Goal: Task Accomplishment & Management: Complete application form

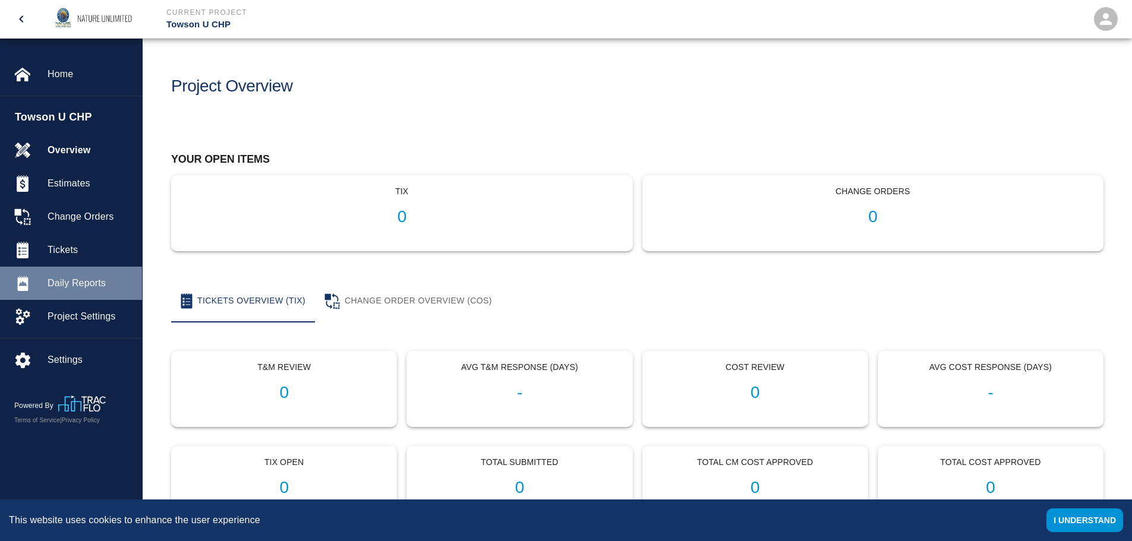
click at [77, 282] on span "Daily Reports" at bounding box center [90, 283] width 85 height 14
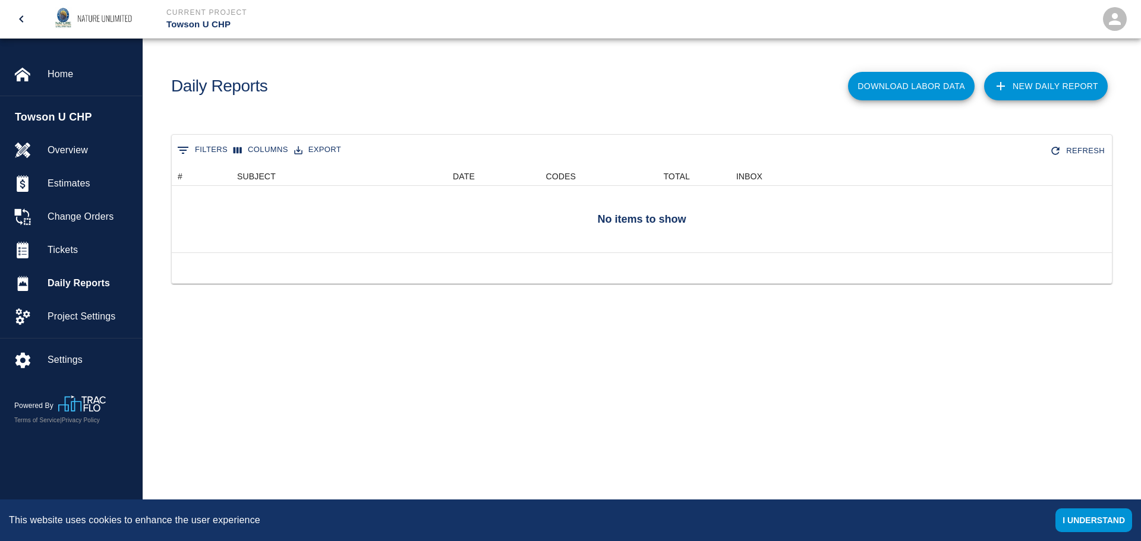
scroll to position [77, 931]
click at [73, 250] on span "Tickets" at bounding box center [90, 250] width 85 height 14
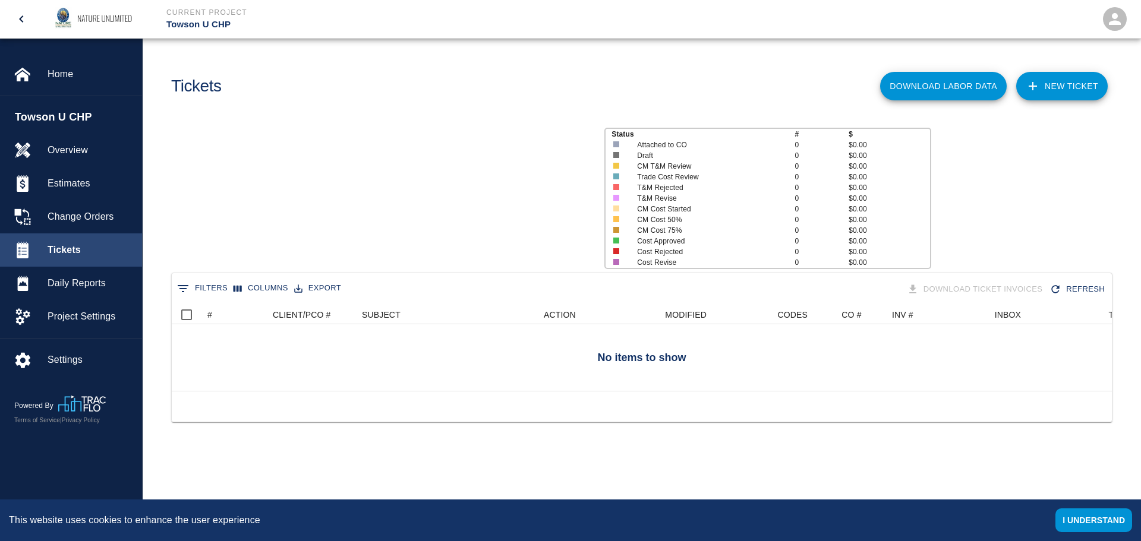
scroll to position [86, 931]
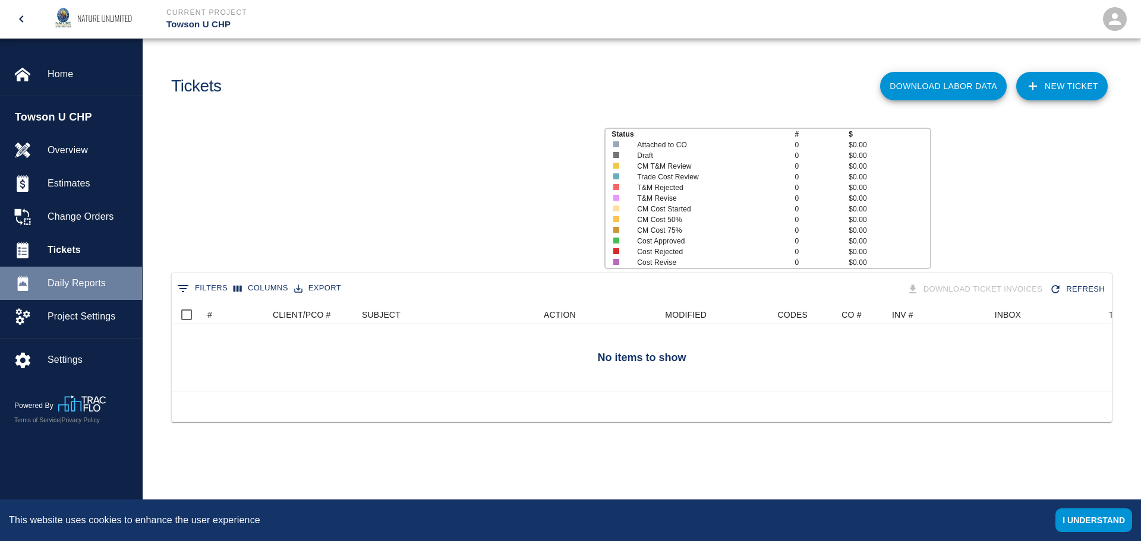
click at [62, 287] on span "Daily Reports" at bounding box center [90, 283] width 85 height 14
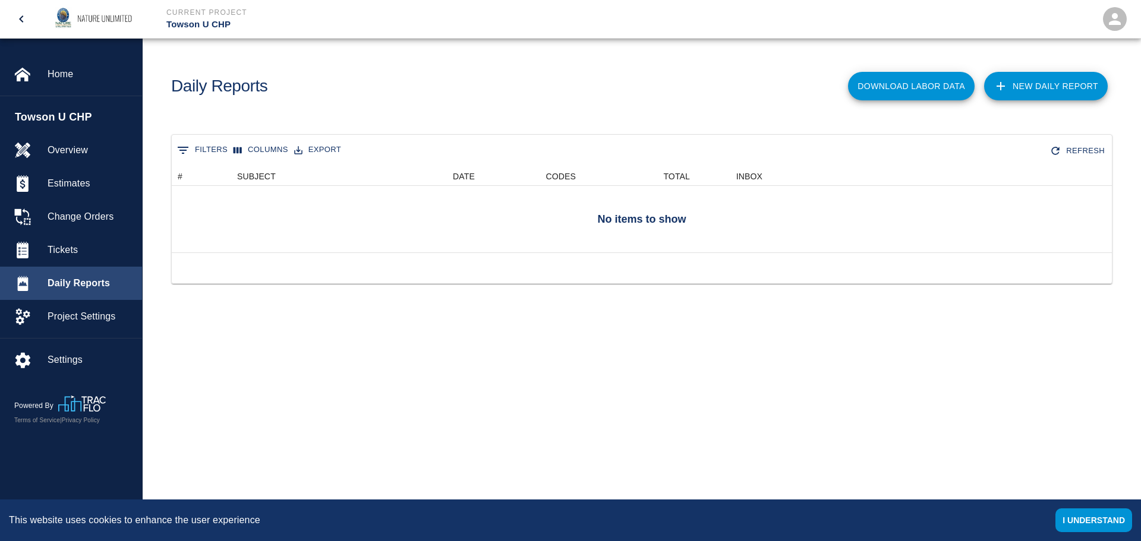
scroll to position [77, 931]
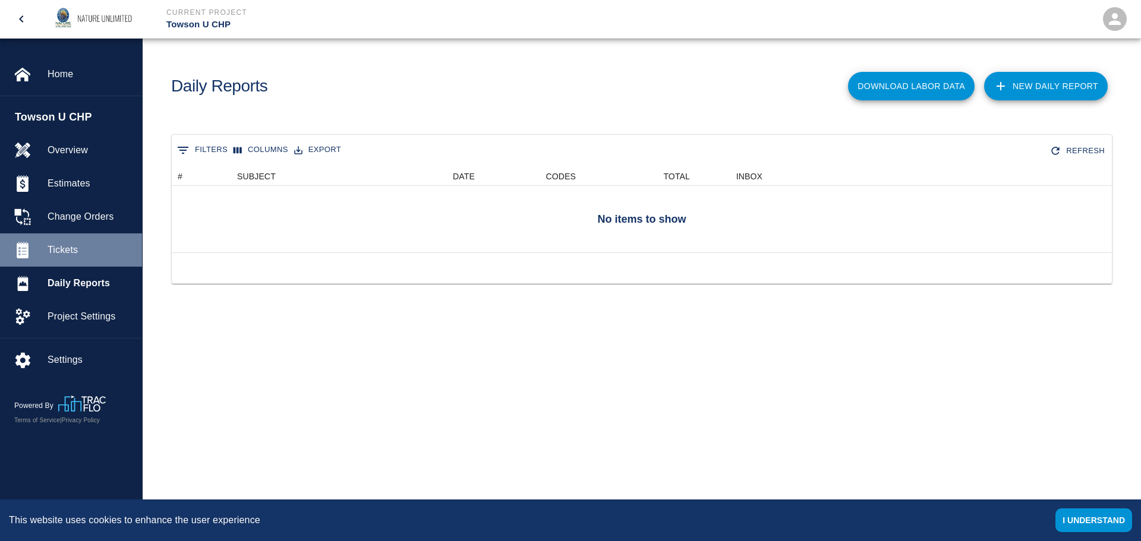
click at [62, 249] on span "Tickets" at bounding box center [90, 250] width 85 height 14
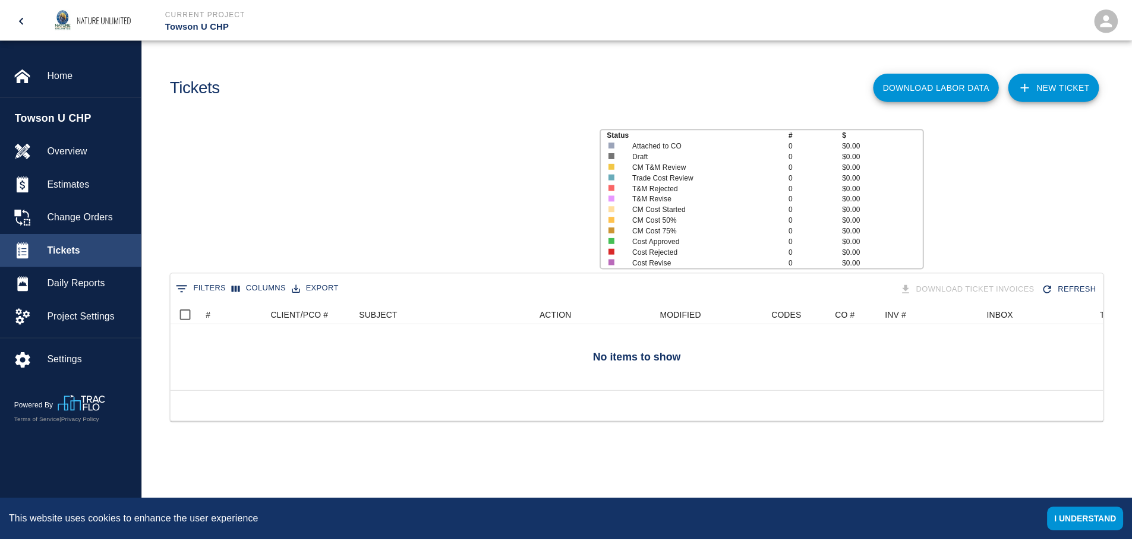
scroll to position [86, 931]
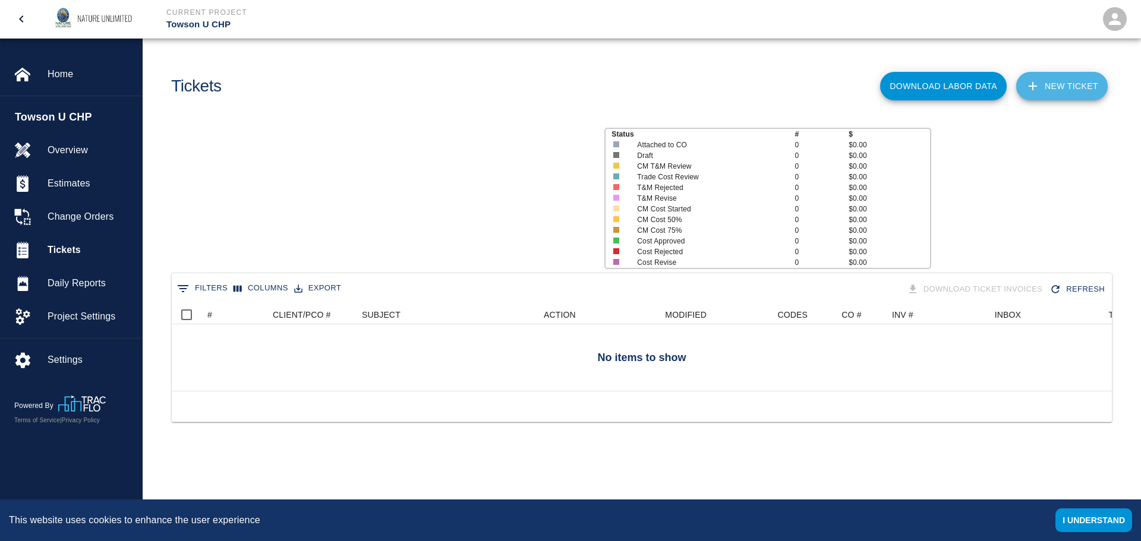
click at [1060, 84] on link "NEW TICKET" at bounding box center [1061, 86] width 91 height 29
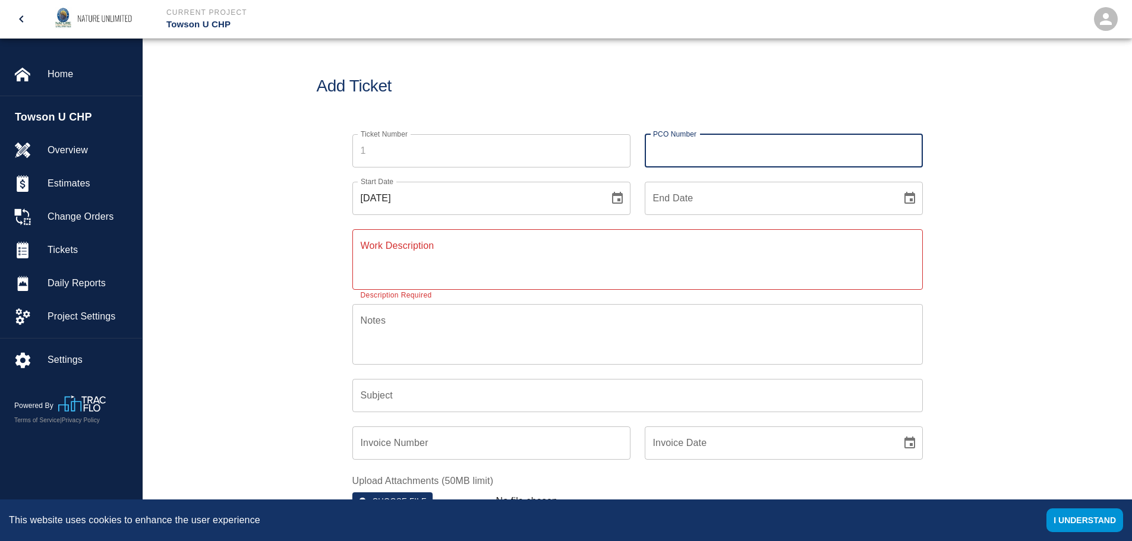
click at [716, 153] on input "PCO Number" at bounding box center [784, 150] width 278 height 33
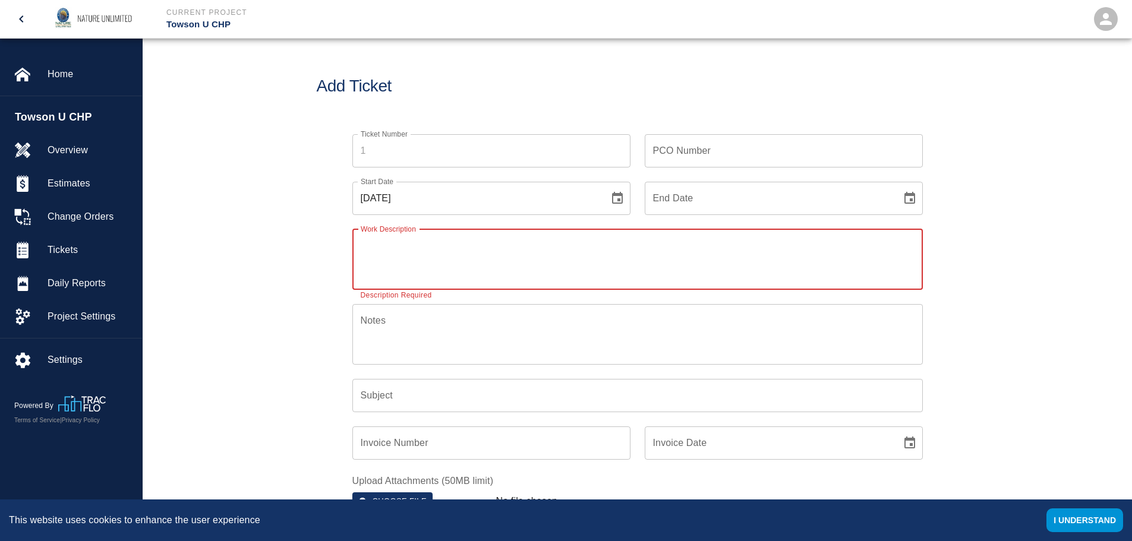
click at [452, 248] on textarea "Work Description" at bounding box center [638, 259] width 554 height 41
type textarea "Investigation and excavation to locate sleeves"
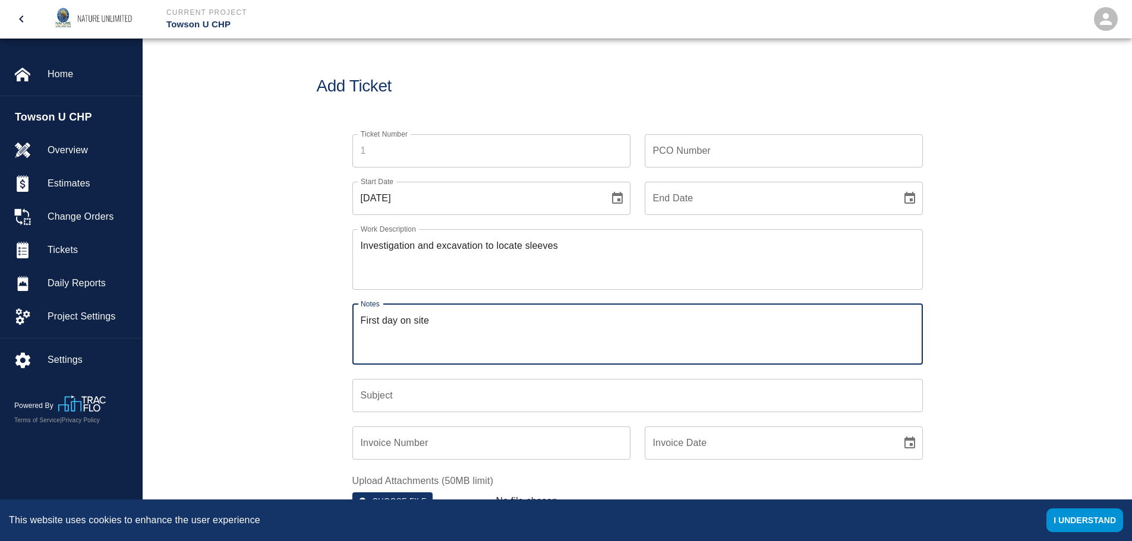
type textarea "First day on site"
click at [461, 201] on input "[DATE]" at bounding box center [476, 198] width 248 height 33
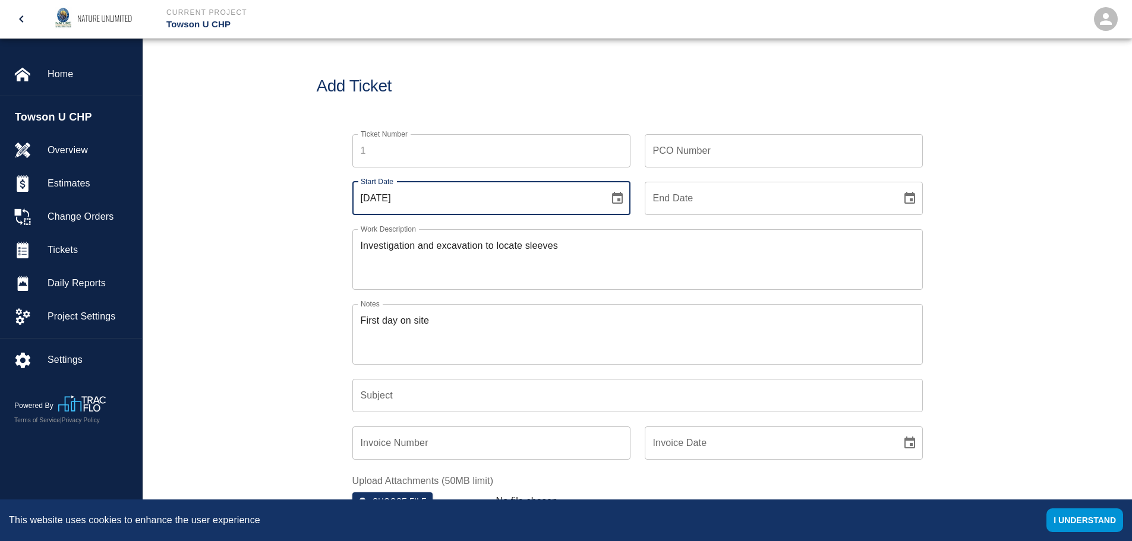
click at [617, 198] on icon "Choose date, selected date is Sep 19, 2025" at bounding box center [617, 198] width 14 height 14
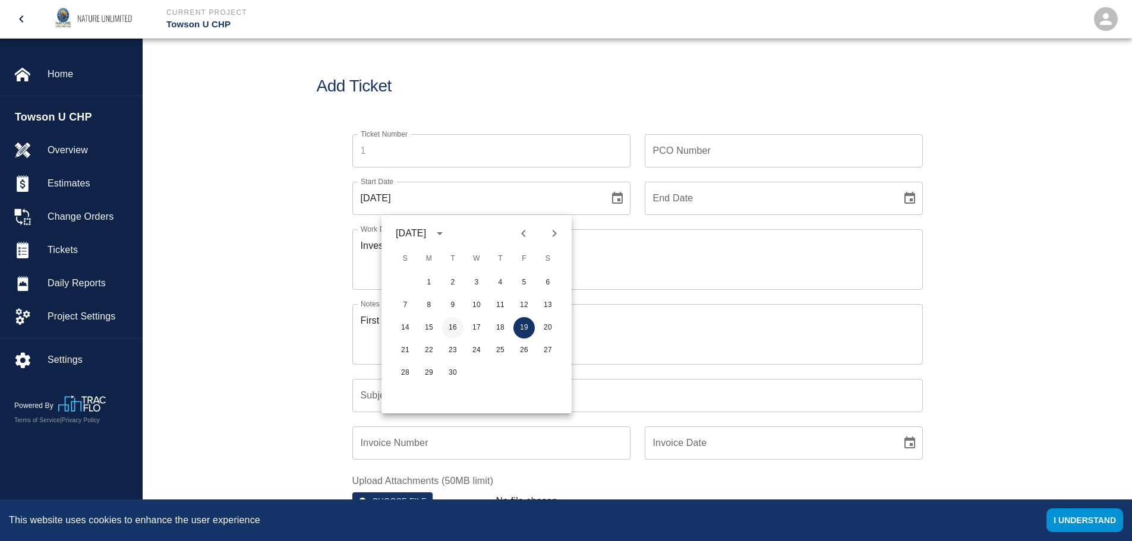
click at [447, 325] on button "16" at bounding box center [452, 327] width 21 height 21
type input "[DATE]"
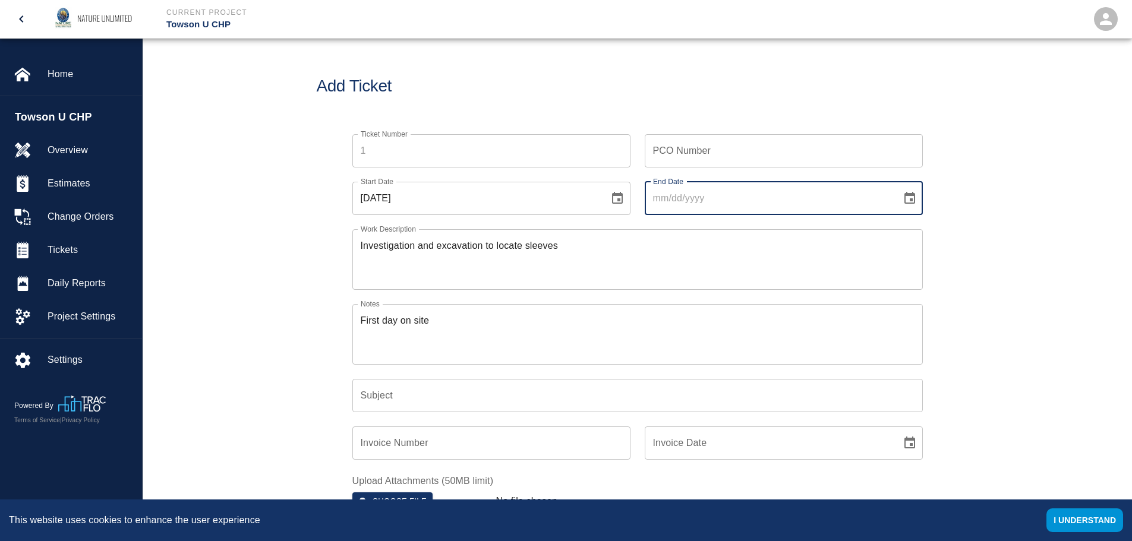
click at [709, 192] on input "End Date" at bounding box center [769, 198] width 248 height 33
click at [908, 200] on icon "Choose date" at bounding box center [909, 198] width 14 height 14
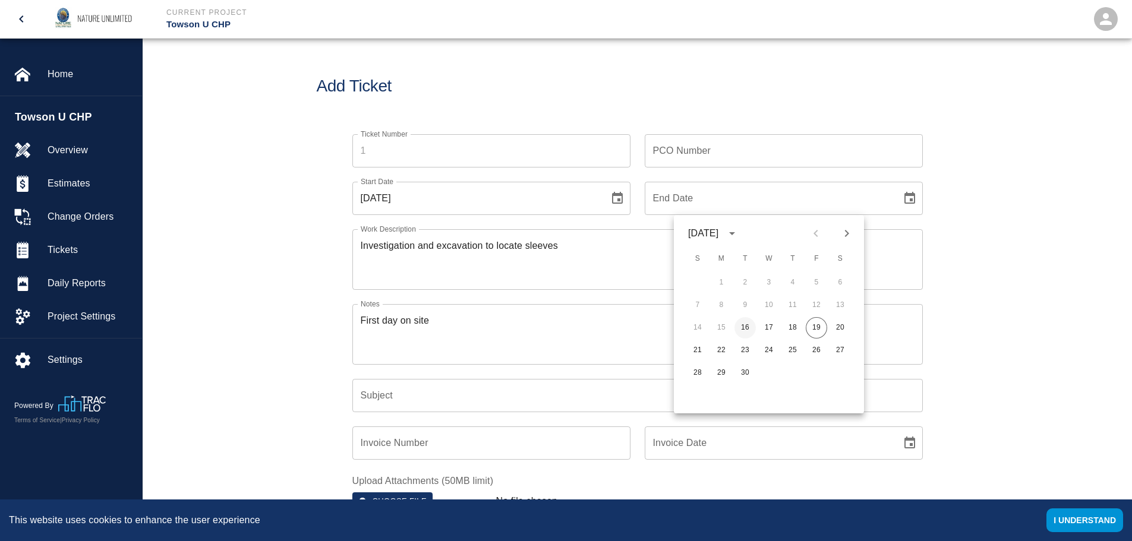
click at [746, 326] on button "16" at bounding box center [744, 327] width 21 height 21
type input "[DATE]"
click at [433, 159] on input "Ticket Number" at bounding box center [491, 150] width 278 height 33
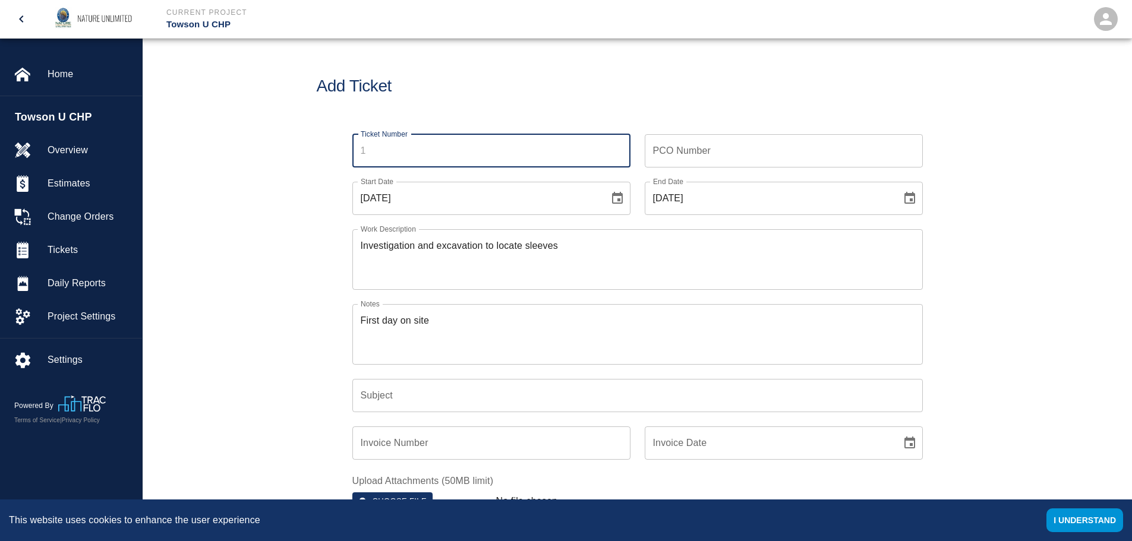
click at [702, 154] on input "PCO Number" at bounding box center [784, 150] width 278 height 33
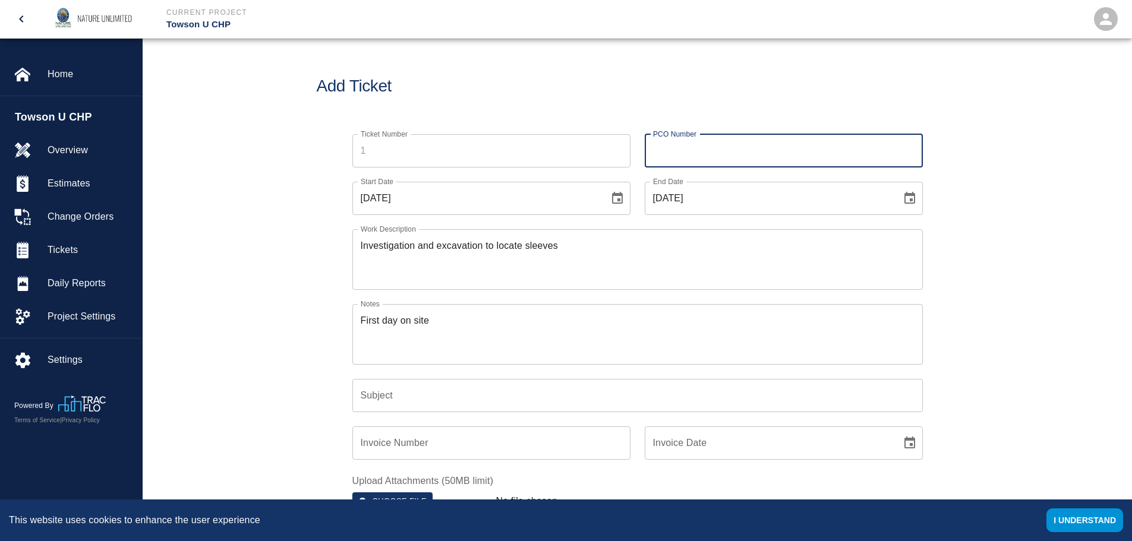
click at [400, 396] on input "Subject" at bounding box center [637, 395] width 570 height 33
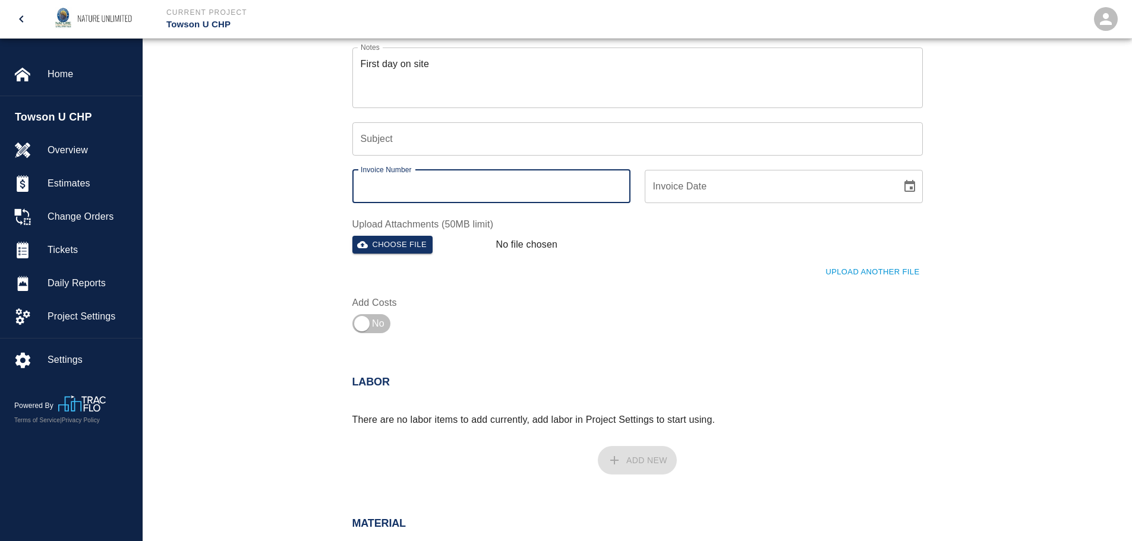
scroll to position [297, 0]
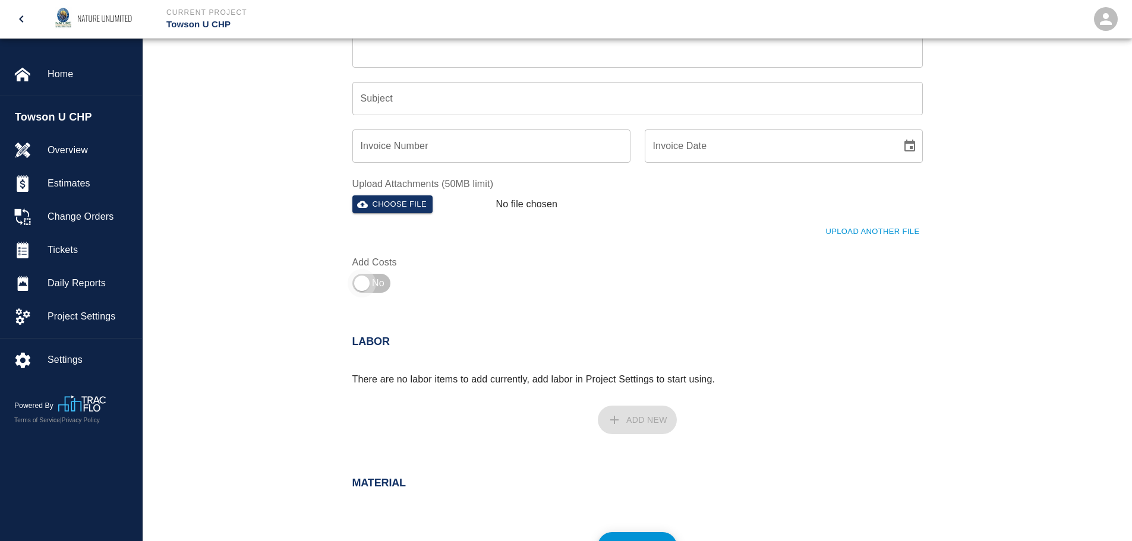
click at [361, 282] on input "checkbox" at bounding box center [362, 283] width 86 height 29
checkbox input "true"
click at [408, 198] on button "Choose file" at bounding box center [392, 204] width 81 height 18
click at [402, 203] on button "Choose file" at bounding box center [392, 204] width 81 height 18
click at [884, 229] on button "Upload Another File" at bounding box center [872, 233] width 100 height 18
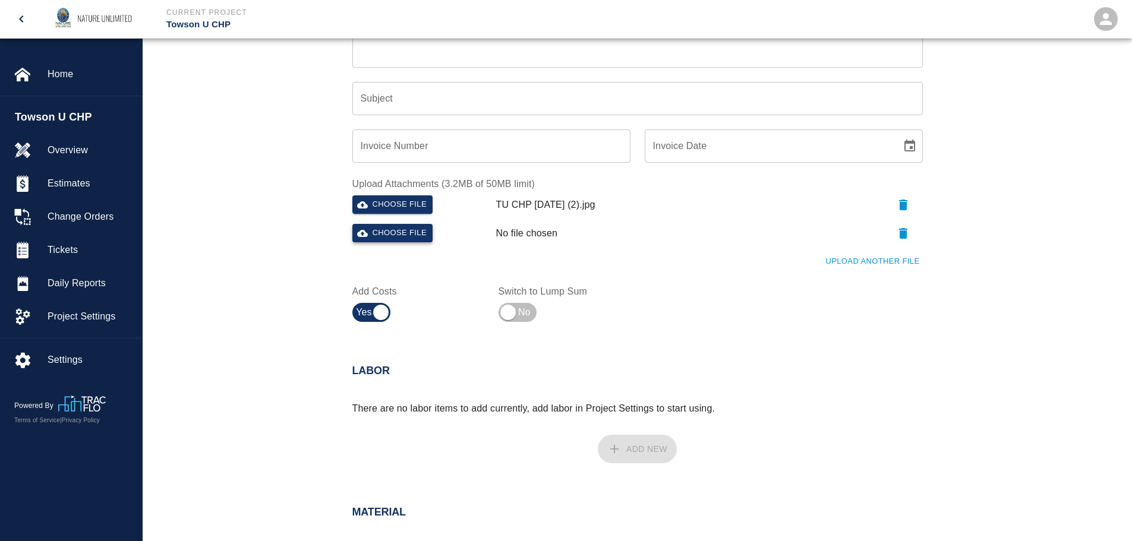
click at [403, 233] on button "Choose file" at bounding box center [392, 233] width 81 height 18
click at [890, 262] on button "Upload Another File" at bounding box center [872, 261] width 100 height 18
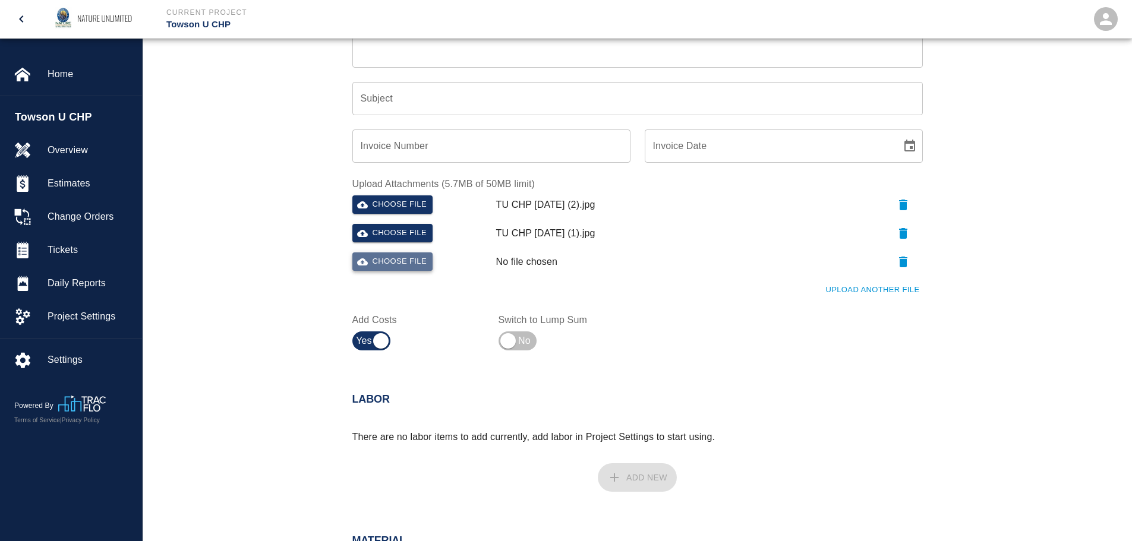
click at [398, 258] on button "Choose file" at bounding box center [392, 261] width 81 height 18
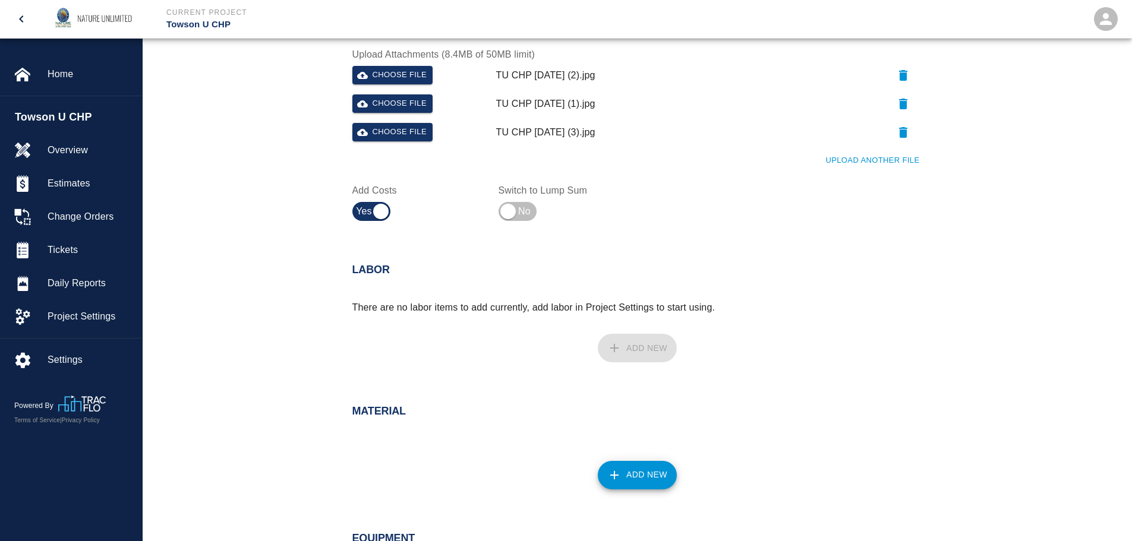
scroll to position [475, 0]
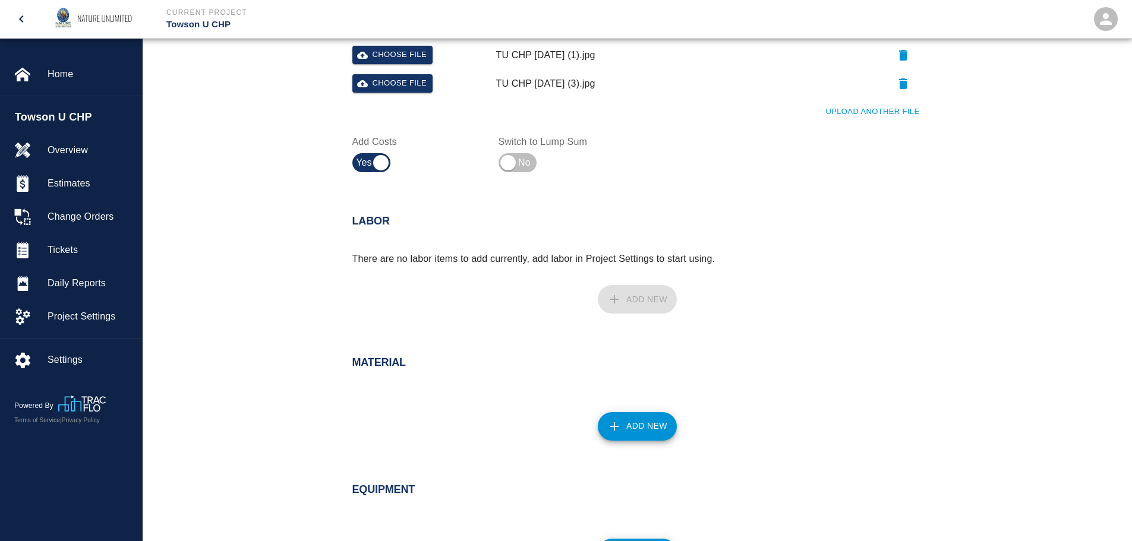
click at [648, 305] on div "Add New" at bounding box center [630, 292] width 585 height 52
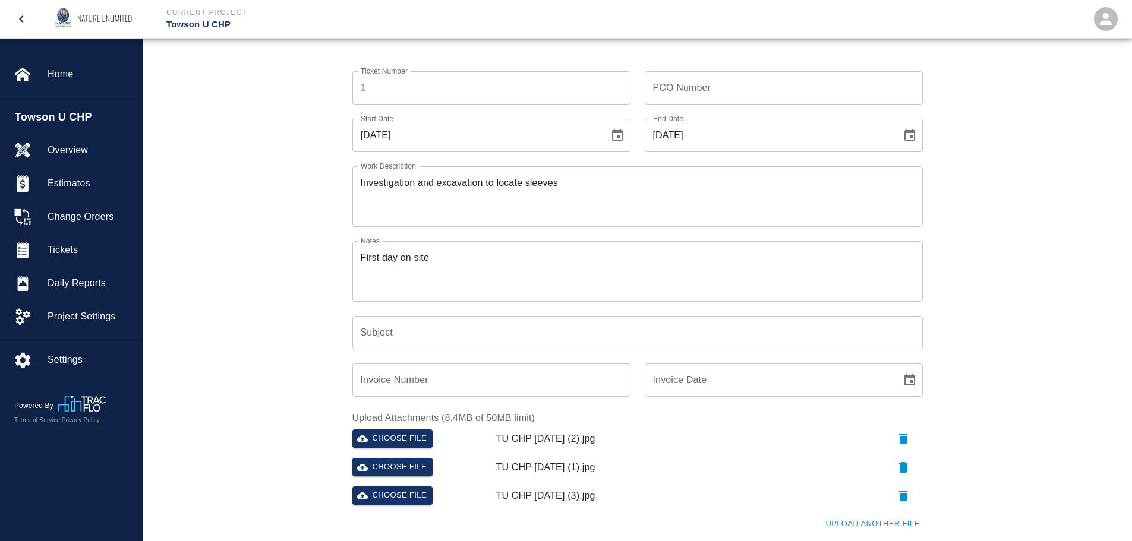
scroll to position [0, 0]
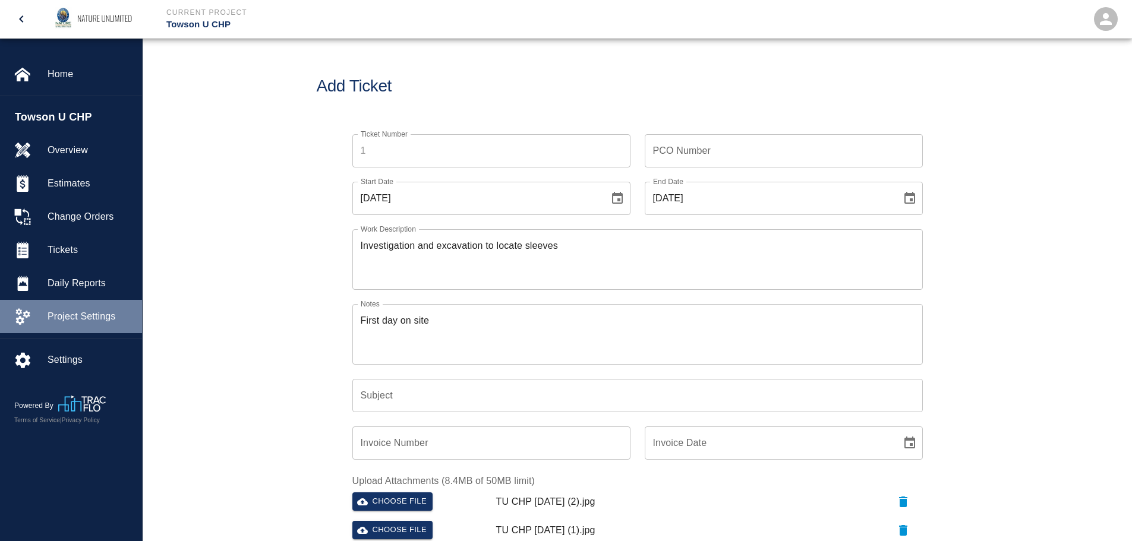
click at [78, 318] on span "Project Settings" at bounding box center [90, 317] width 85 height 14
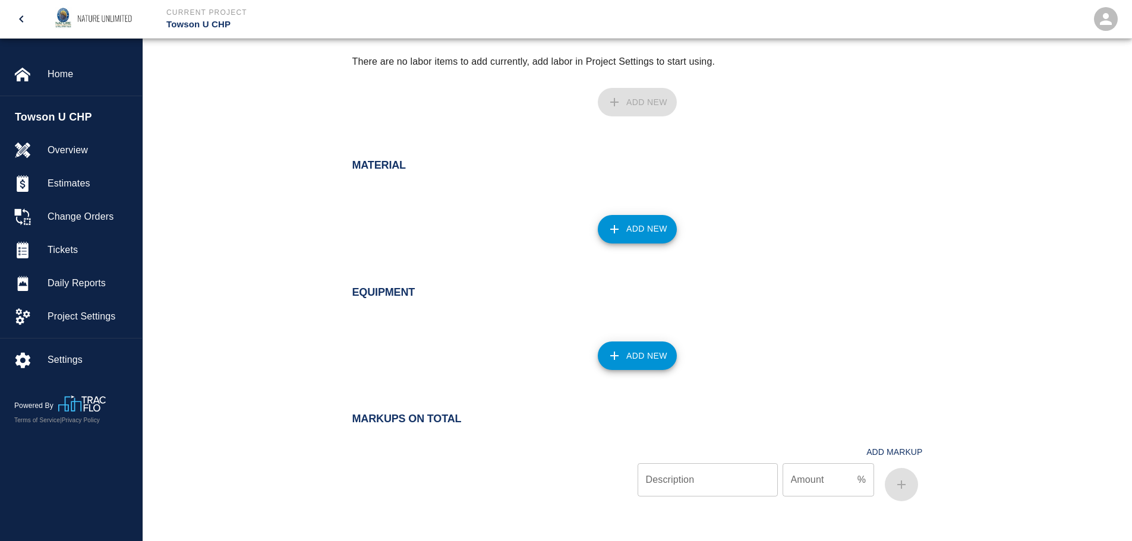
scroll to position [788, 0]
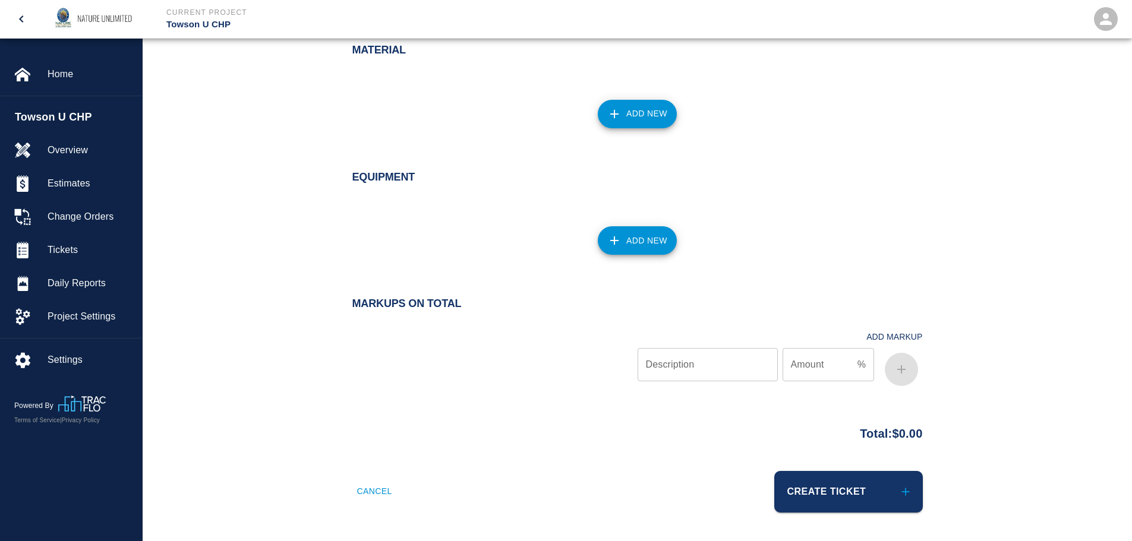
click at [845, 493] on button "Create Ticket" at bounding box center [848, 492] width 149 height 42
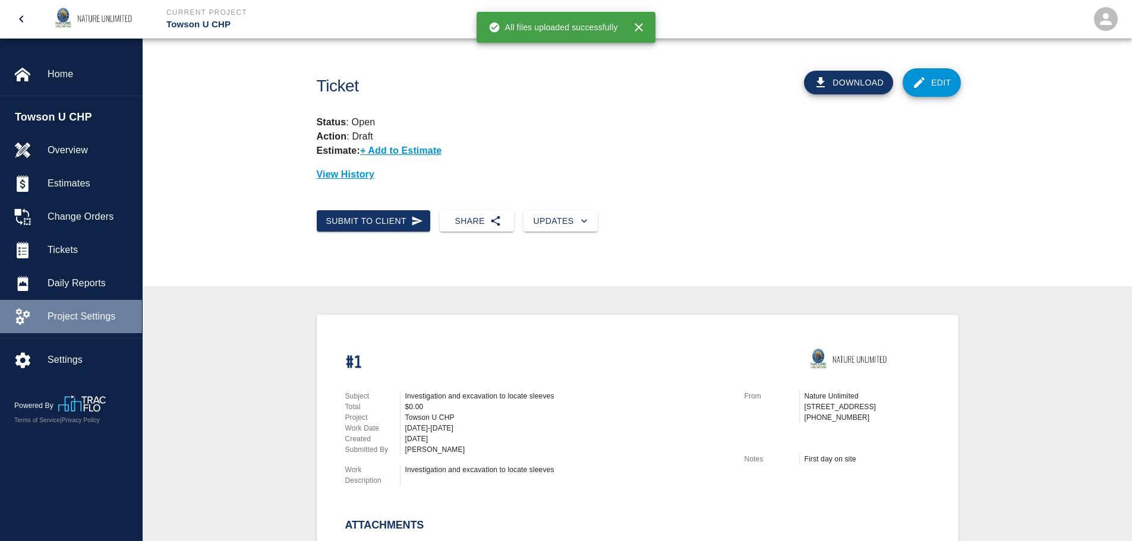
click at [80, 311] on span "Project Settings" at bounding box center [90, 317] width 85 height 14
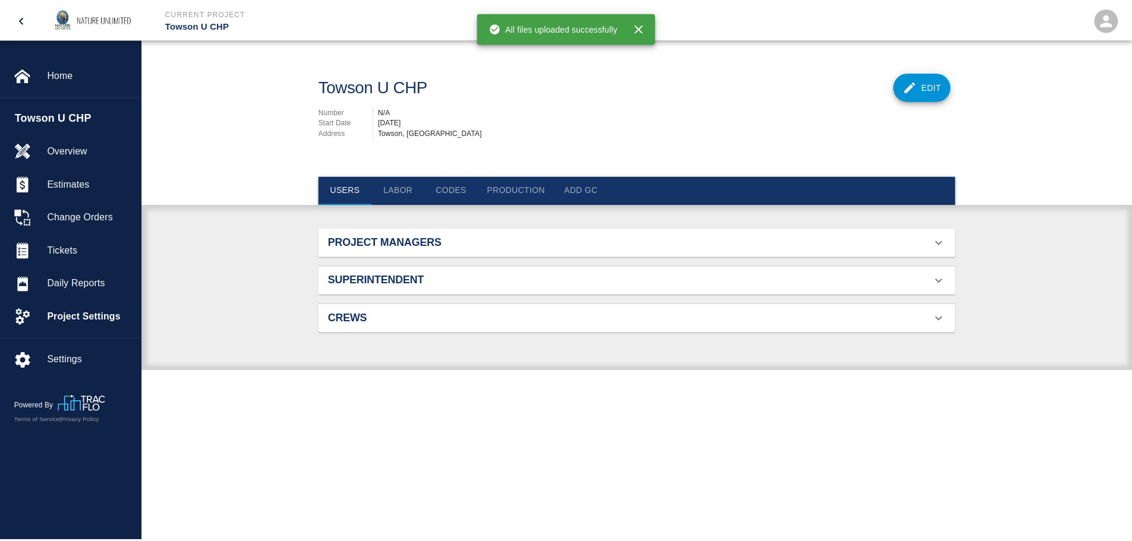
scroll to position [77, 614]
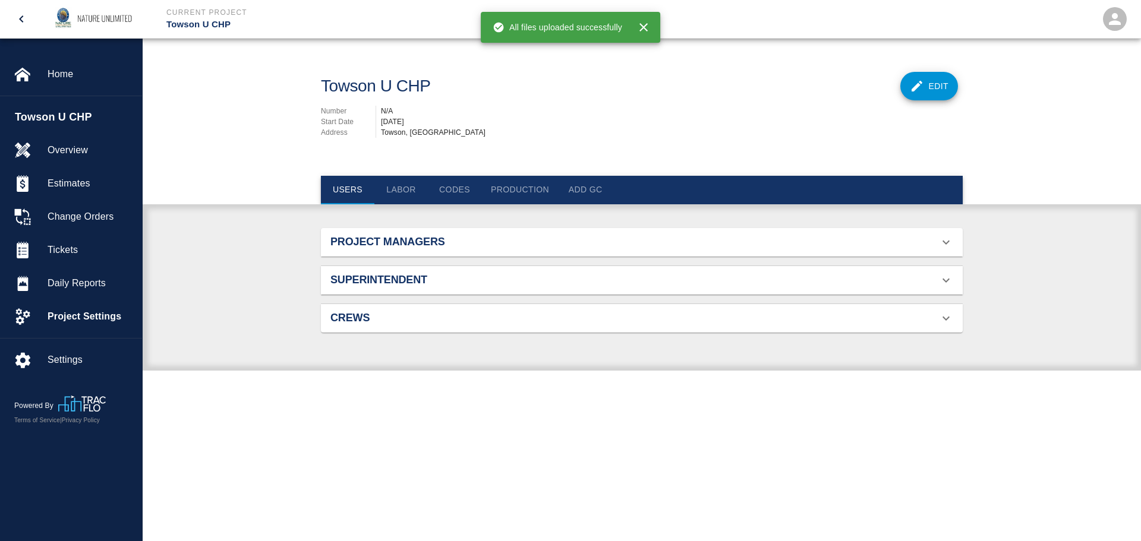
click at [380, 241] on h2 "Project Managers" at bounding box center [431, 242] width 203 height 13
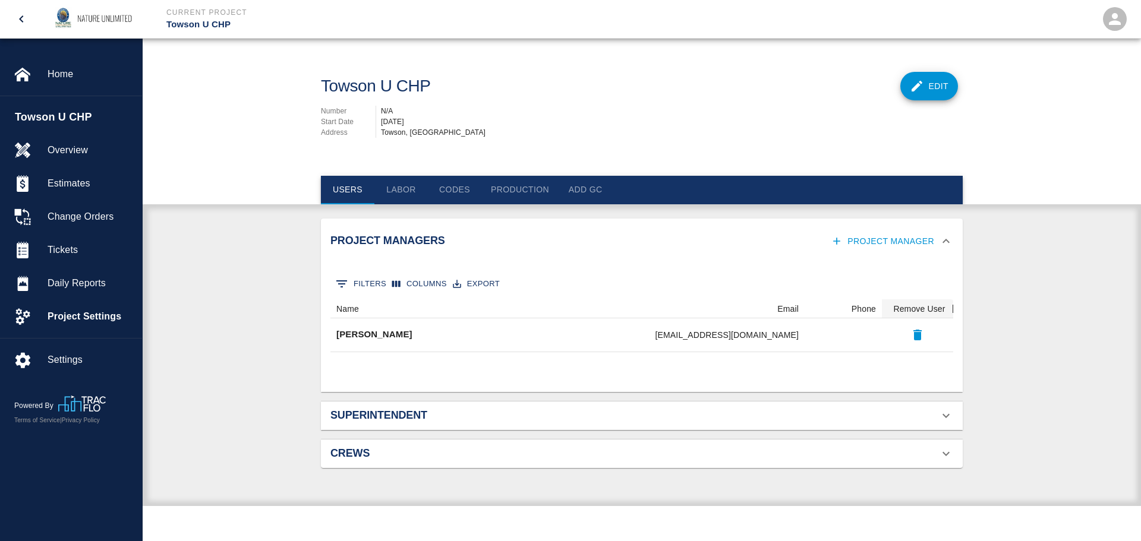
click at [504, 411] on h2 "Superintendent" at bounding box center [431, 415] width 203 height 13
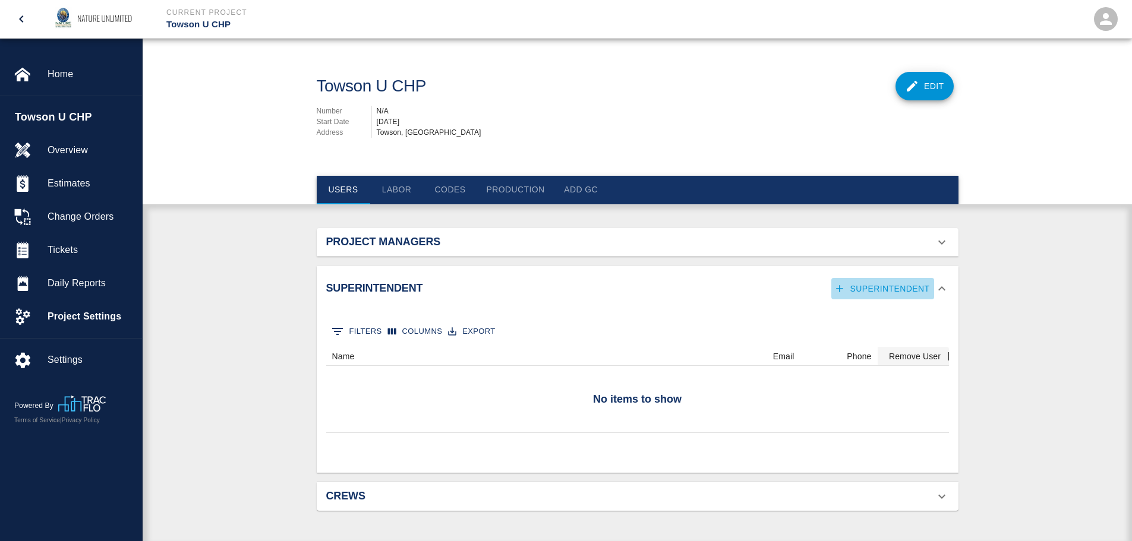
click at [916, 293] on button "Superintendent" at bounding box center [882, 289] width 103 height 22
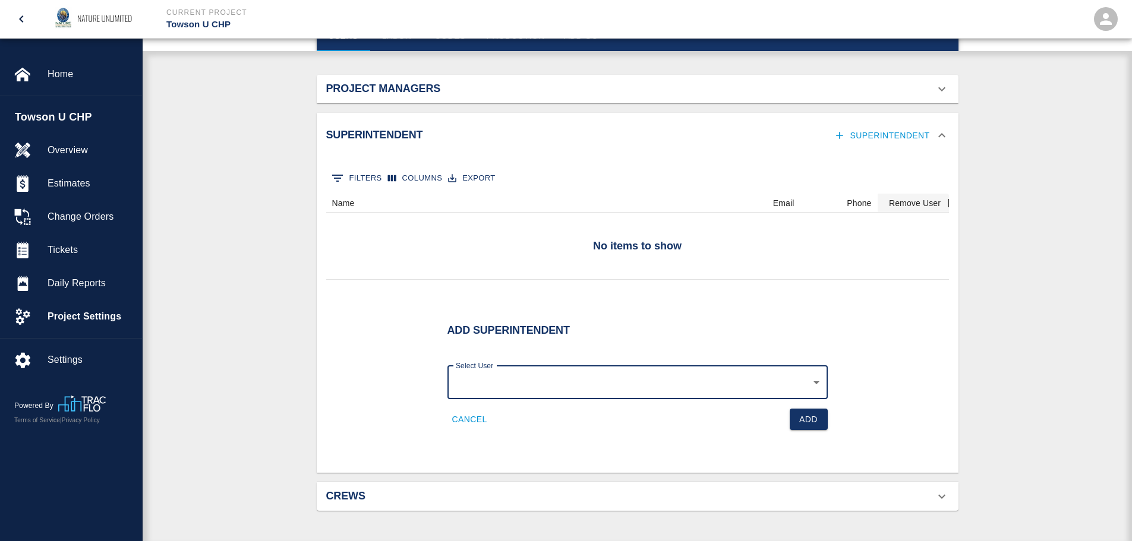
scroll to position [161, 0]
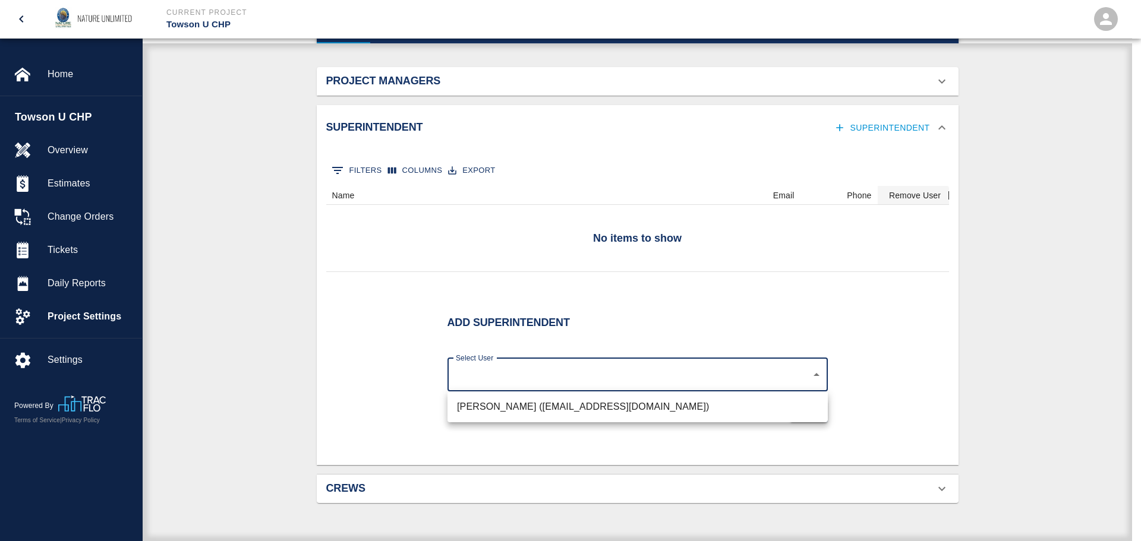
click at [567, 370] on body "Current Project Towson U CHP Home Towson U CHP Overview Estimates Change Orders…" at bounding box center [570, 109] width 1141 height 541
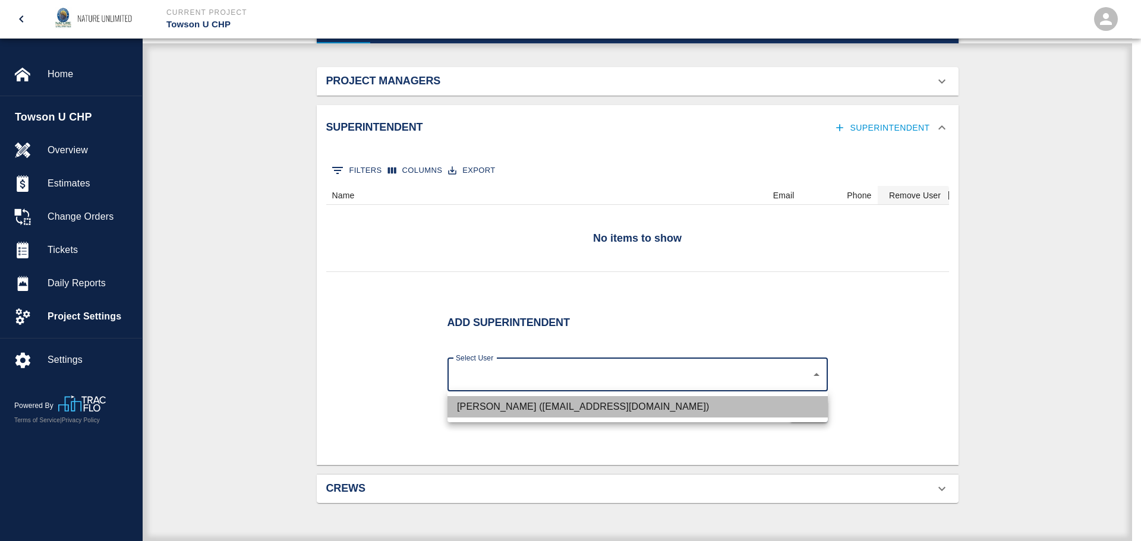
click at [563, 402] on li "[PERSON_NAME] ([EMAIL_ADDRESS][DOMAIN_NAME])" at bounding box center [637, 406] width 380 height 21
type input "d0077e73-5010-4e55-bc75-97b510562802"
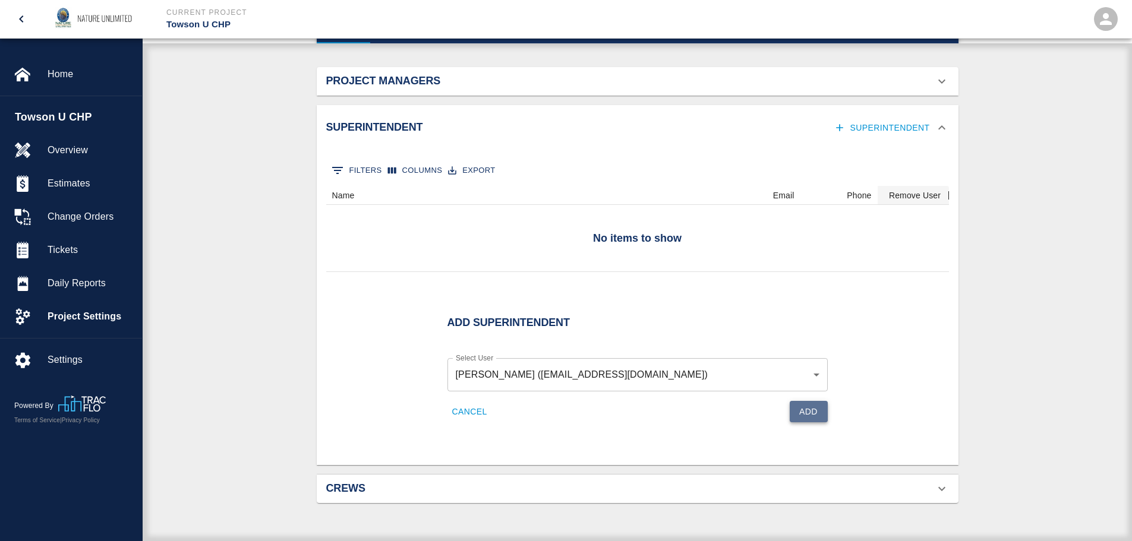
click at [813, 417] on button "Add" at bounding box center [809, 412] width 38 height 22
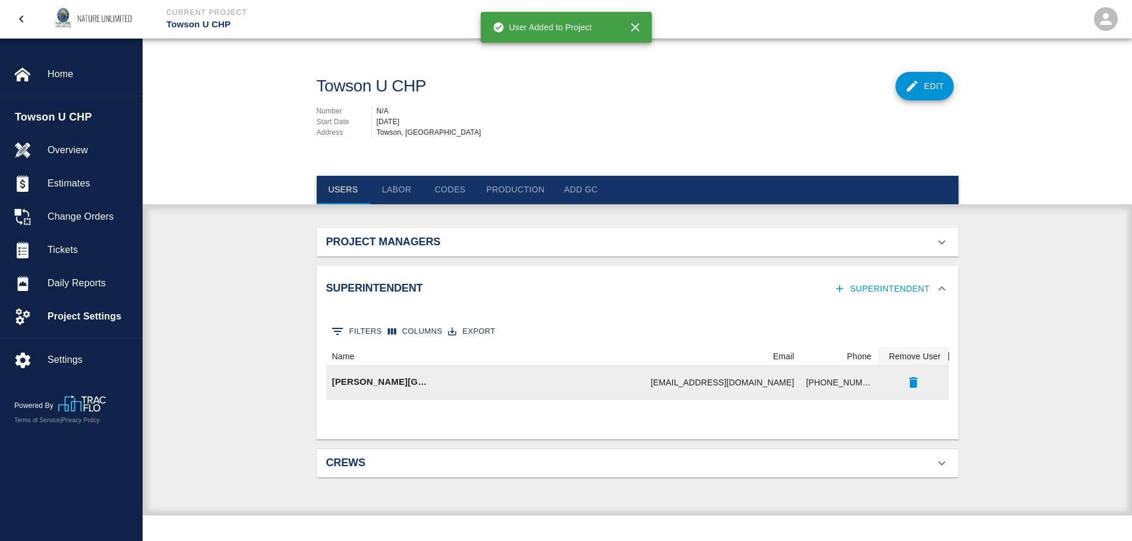
scroll to position [0, 0]
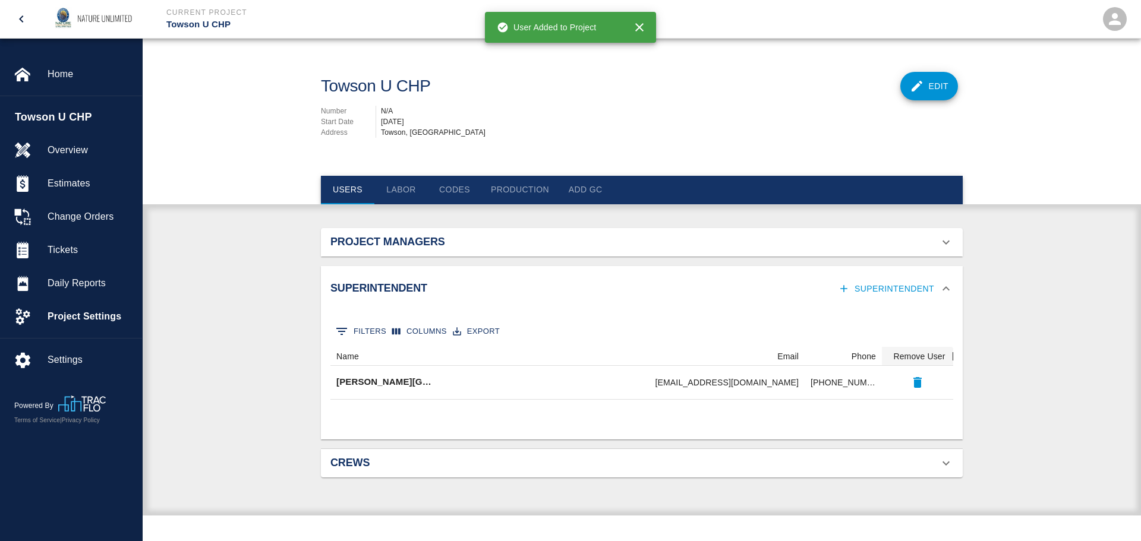
click at [346, 466] on h2 "Crews" at bounding box center [431, 463] width 203 height 13
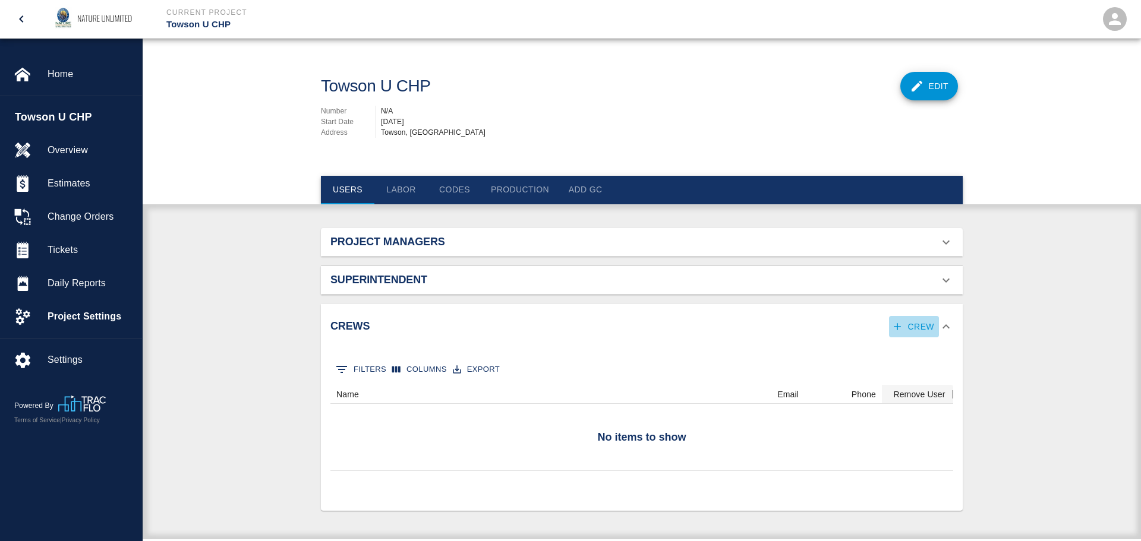
click at [920, 326] on button "Crew" at bounding box center [914, 327] width 50 height 22
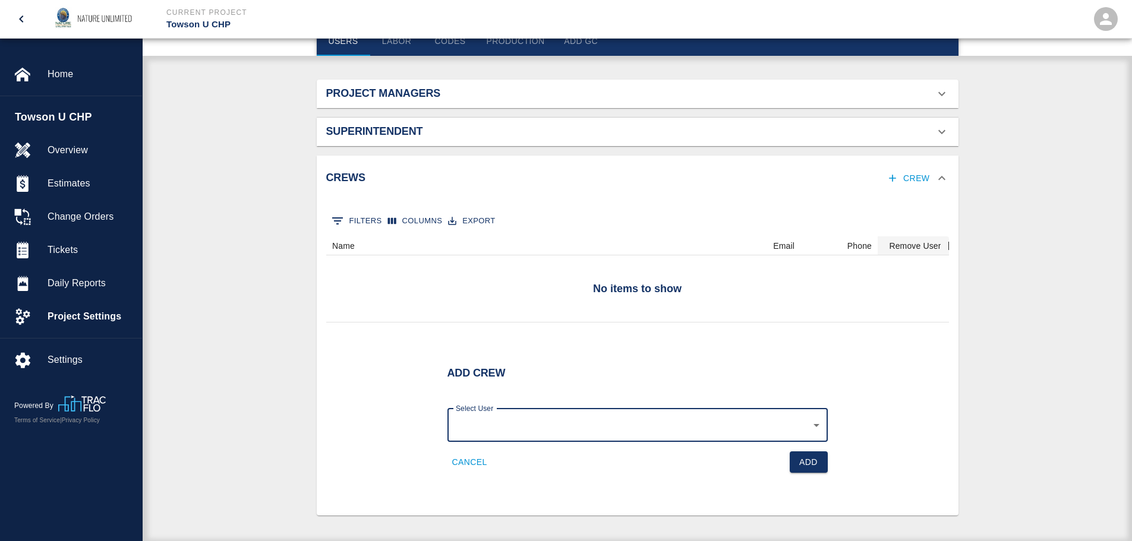
scroll to position [151, 0]
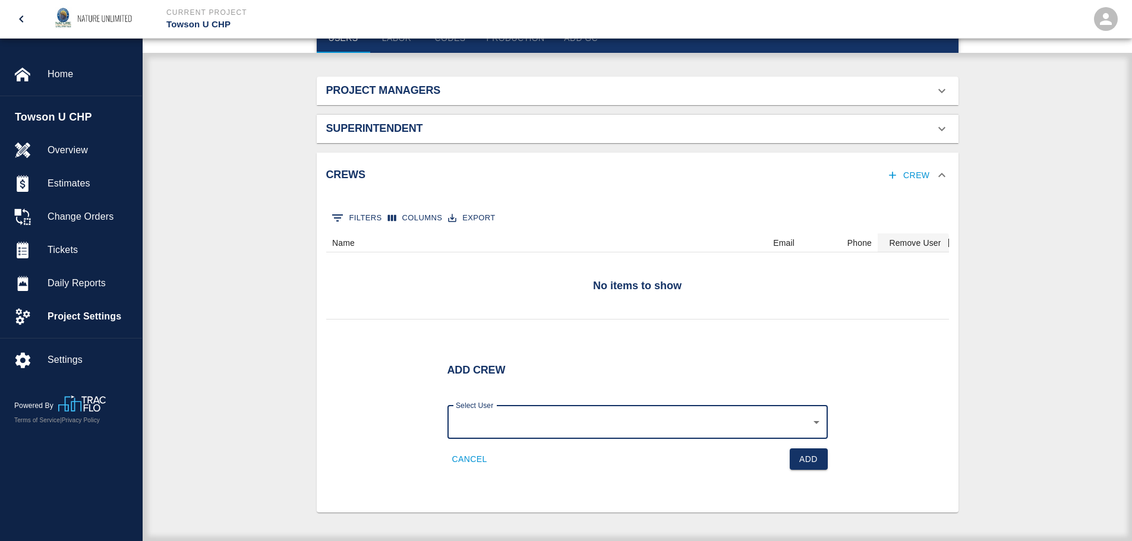
click at [599, 414] on div "​ Select User" at bounding box center [637, 422] width 380 height 33
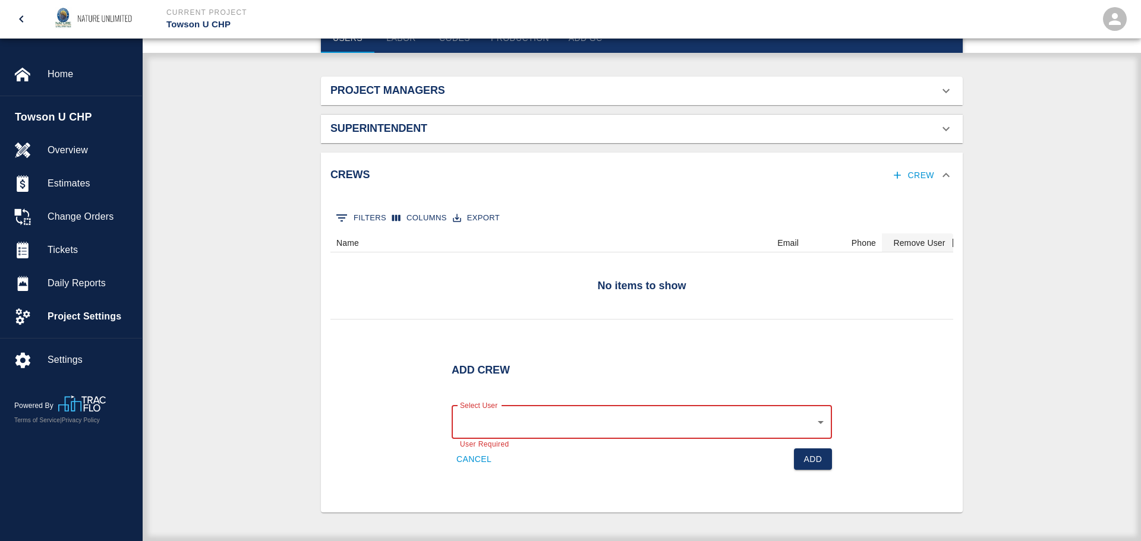
click at [590, 390] on body "Current Project Towson U CHP Home Towson U CHP Overview Estimates Change Orders…" at bounding box center [570, 119] width 1141 height 541
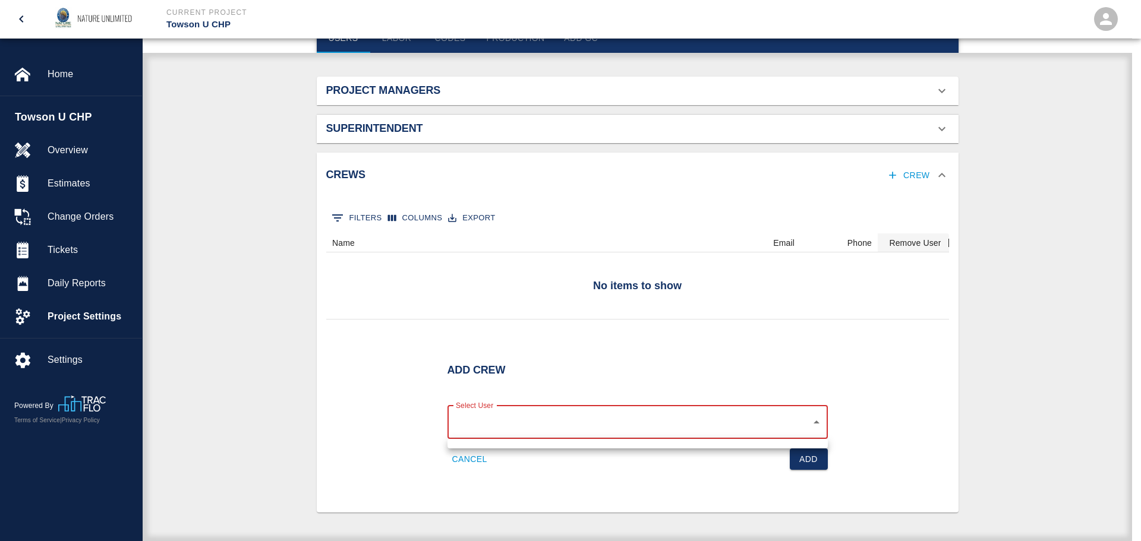
click at [590, 425] on div at bounding box center [570, 270] width 1141 height 541
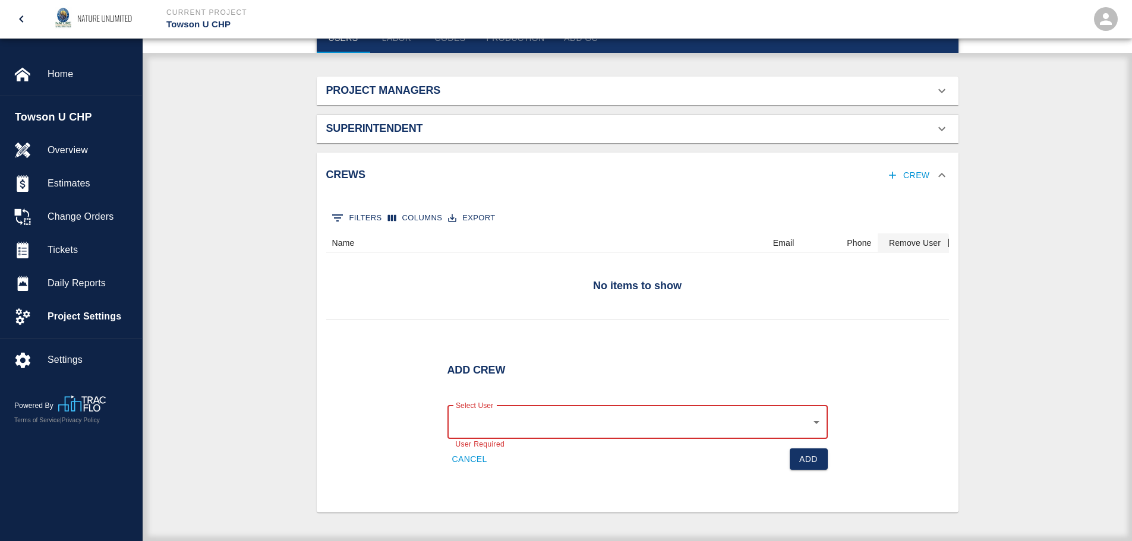
click at [945, 176] on icon at bounding box center [941, 175] width 7 height 4
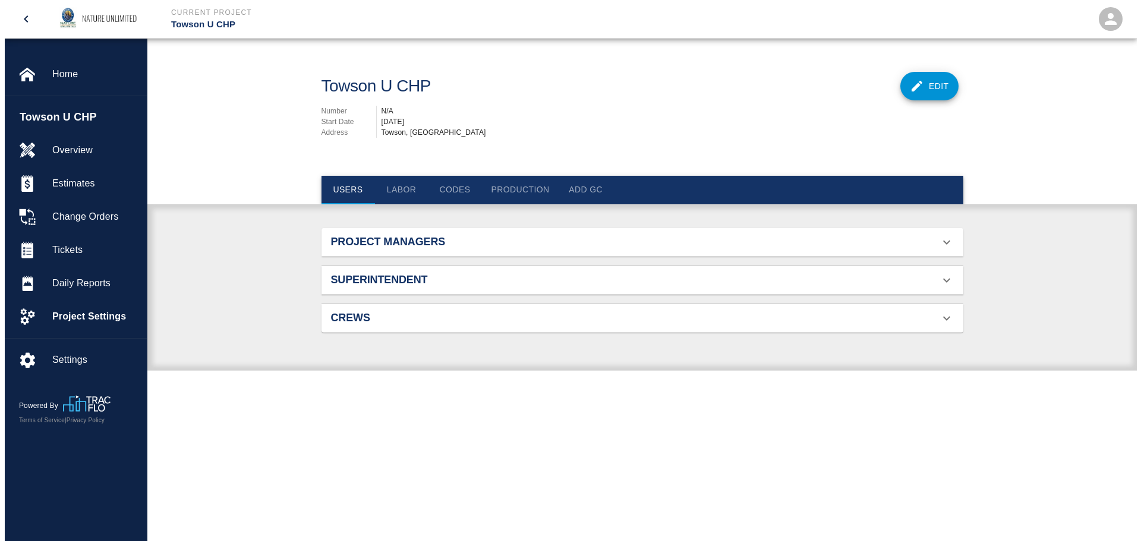
scroll to position [0, 0]
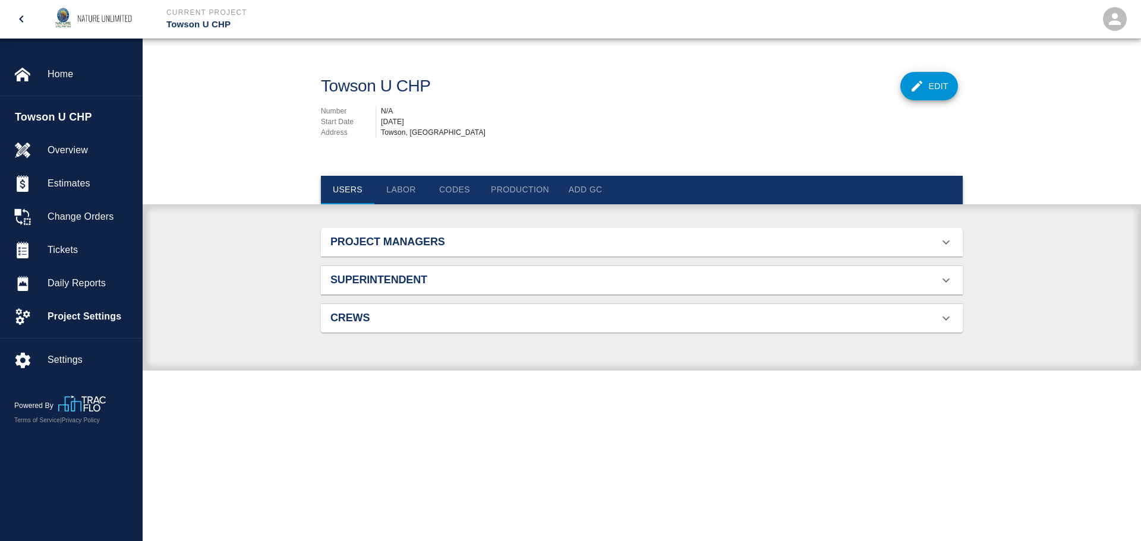
click at [397, 185] on button "Labor" at bounding box center [400, 190] width 53 height 29
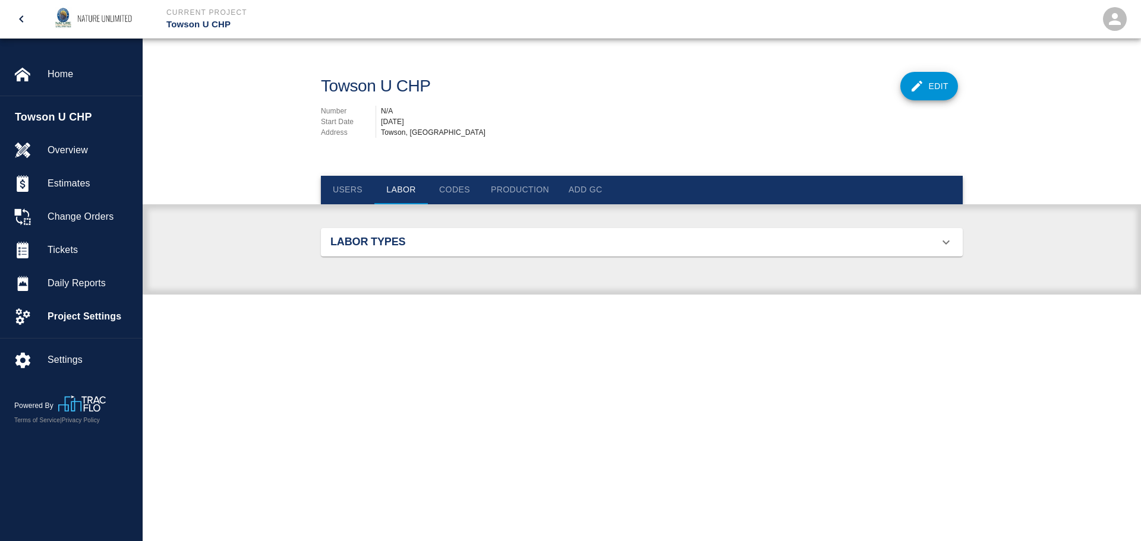
scroll to position [77, 614]
click at [415, 250] on div "Labor Types" at bounding box center [642, 242] width 642 height 29
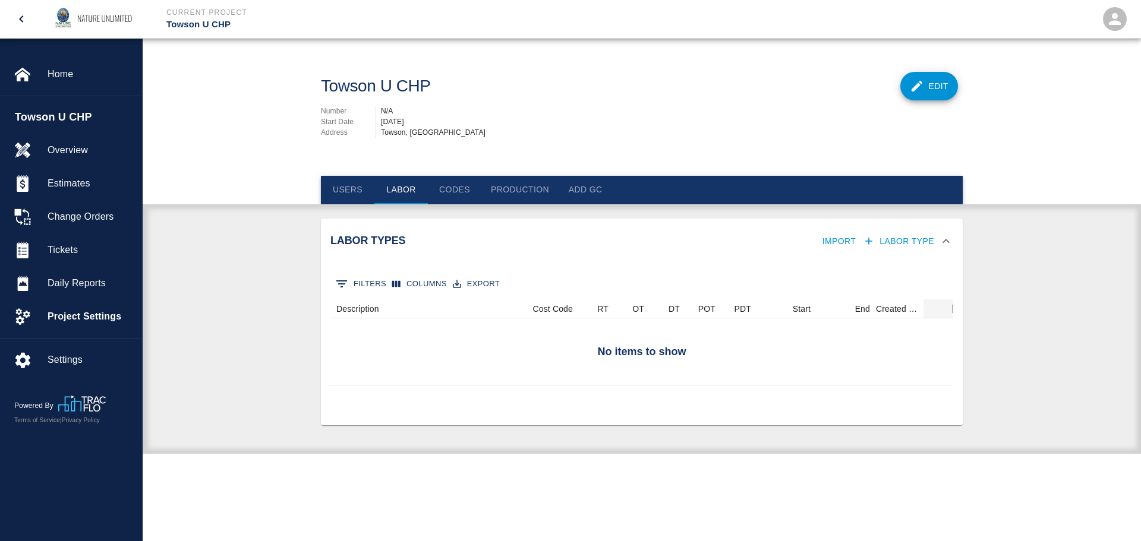
click at [907, 239] on button "Labor Type" at bounding box center [899, 242] width 78 height 22
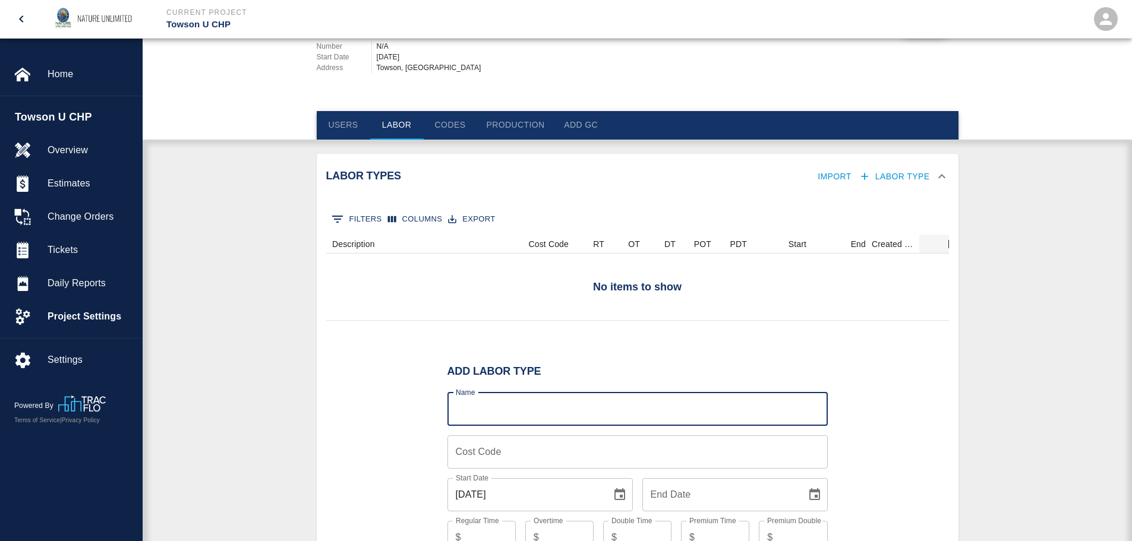
scroll to position [231, 0]
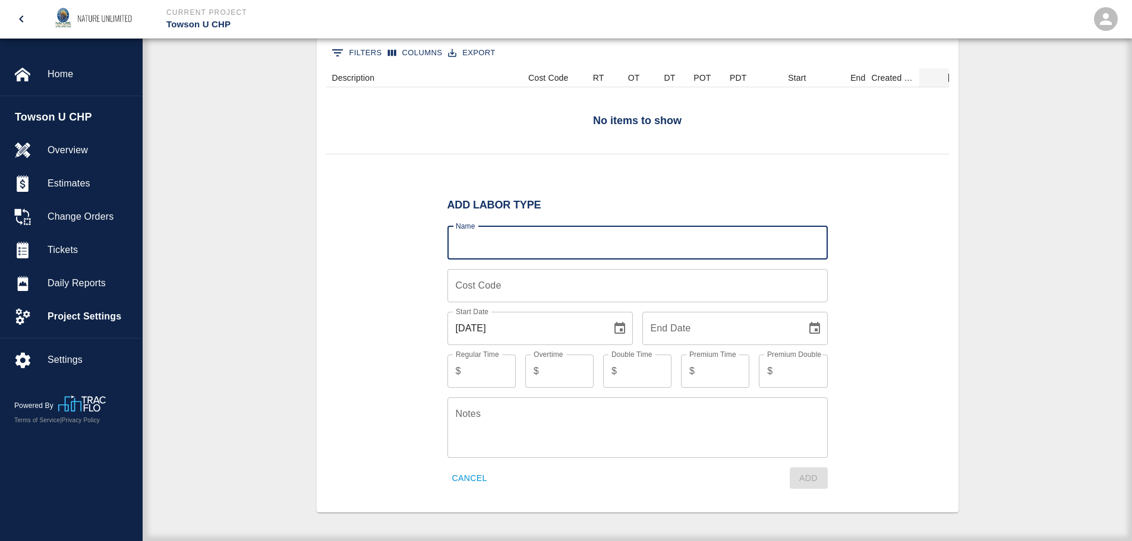
click at [603, 242] on input "Name" at bounding box center [637, 242] width 380 height 33
type input "[PERSON_NAME]"
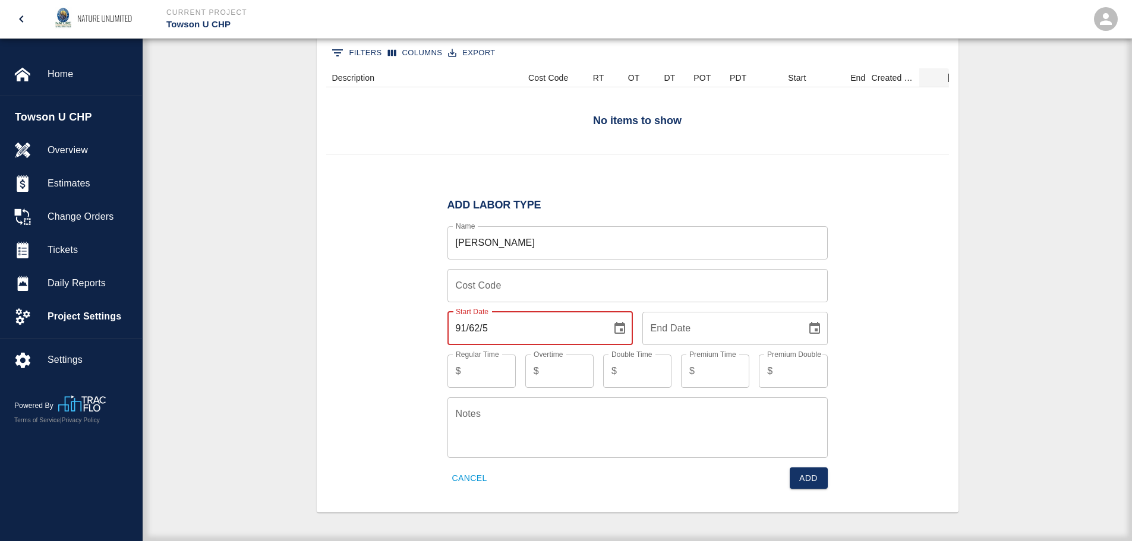
type input "91/62/5"
click at [561, 323] on input "91/62/5" at bounding box center [525, 328] width 156 height 33
type input "[DATE]"
click at [804, 477] on button "Add" at bounding box center [809, 479] width 38 height 22
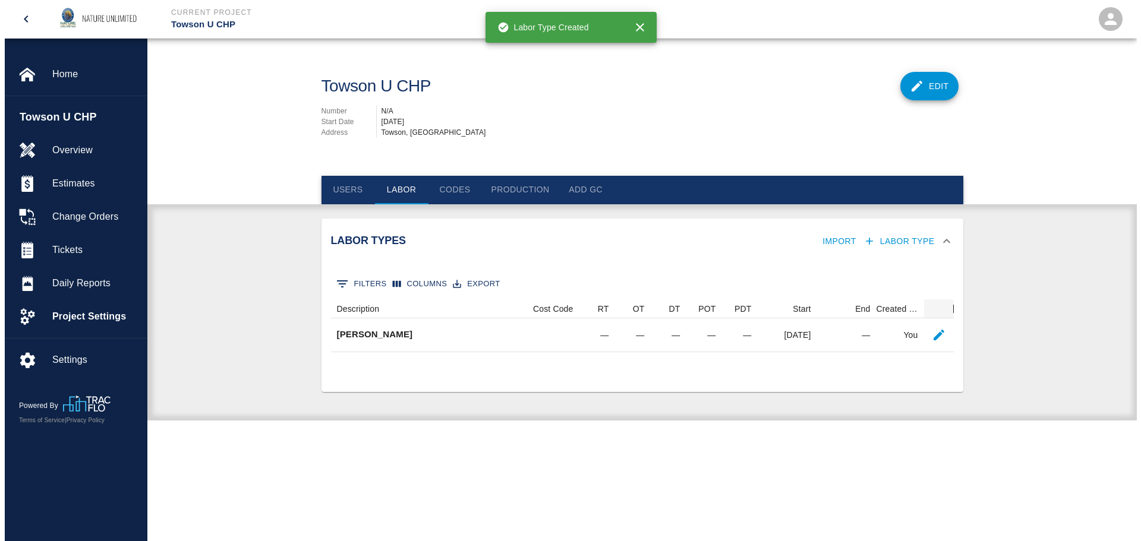
scroll to position [0, 0]
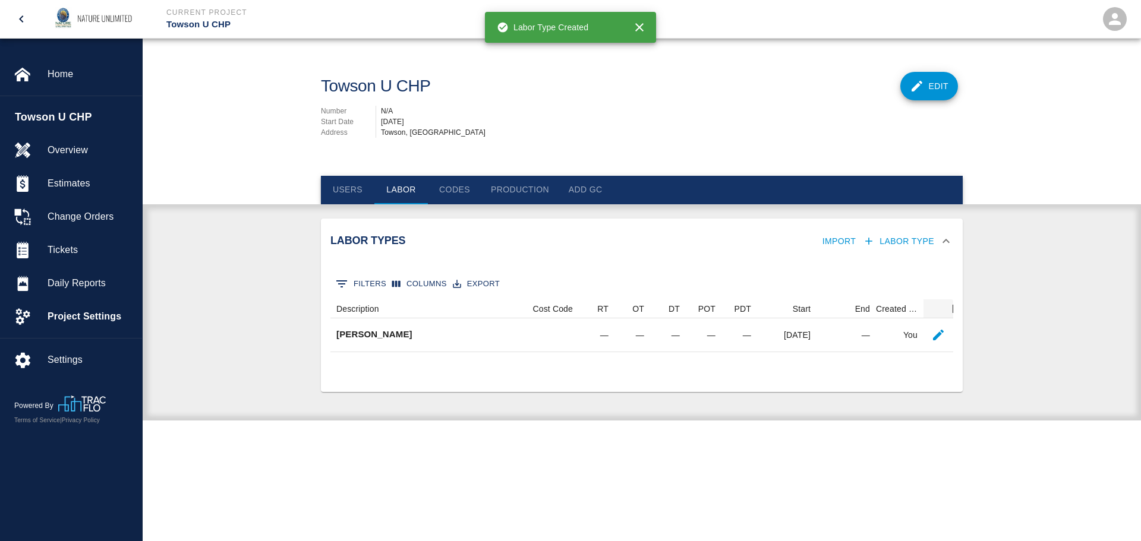
click at [918, 239] on button "Labor Type" at bounding box center [899, 242] width 78 height 22
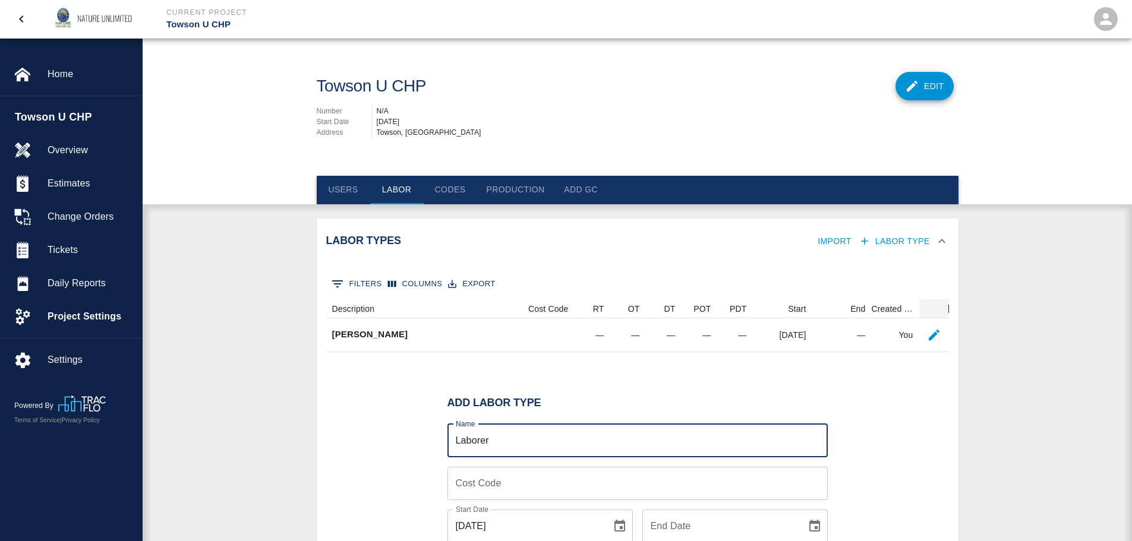
type input "Laborer"
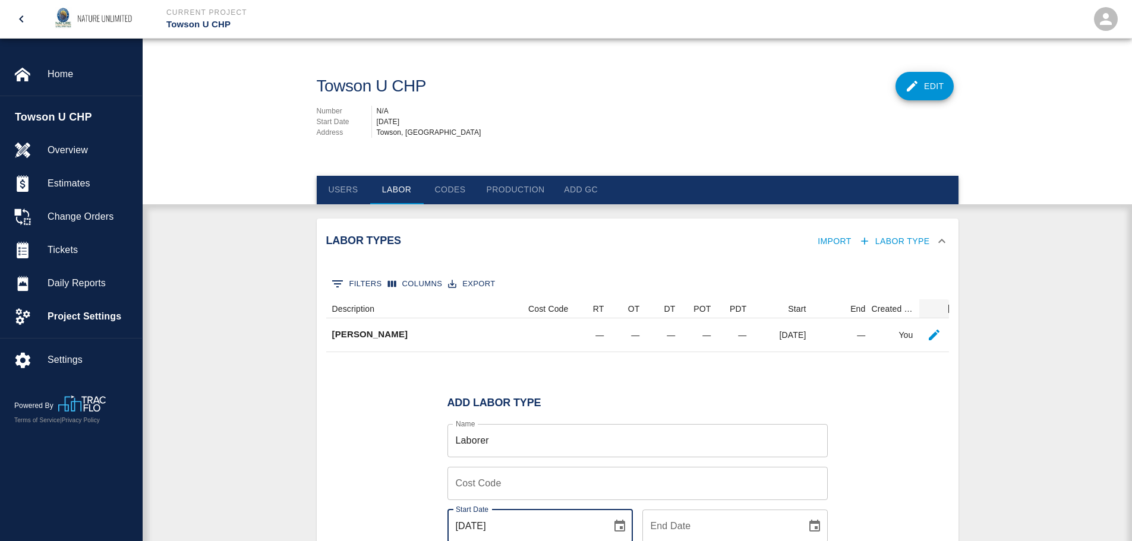
scroll to position [2, 0]
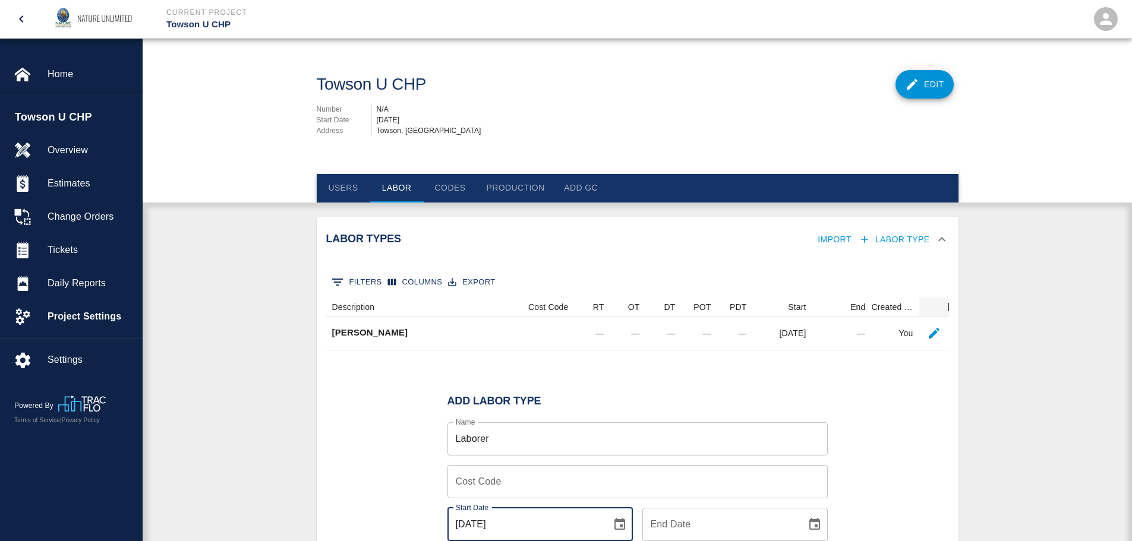
type input "[DATE]"
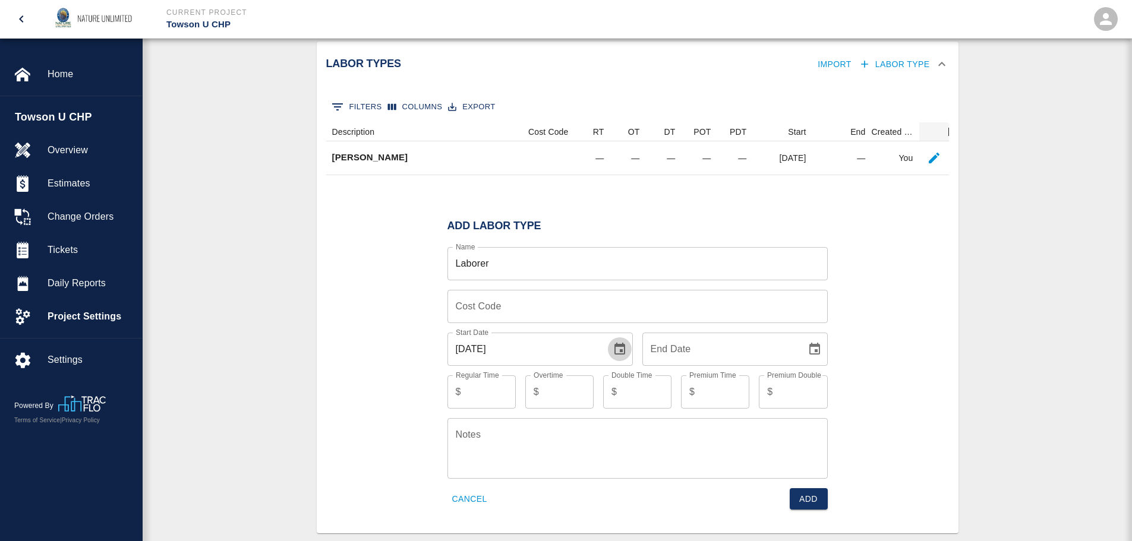
scroll to position [198, 0]
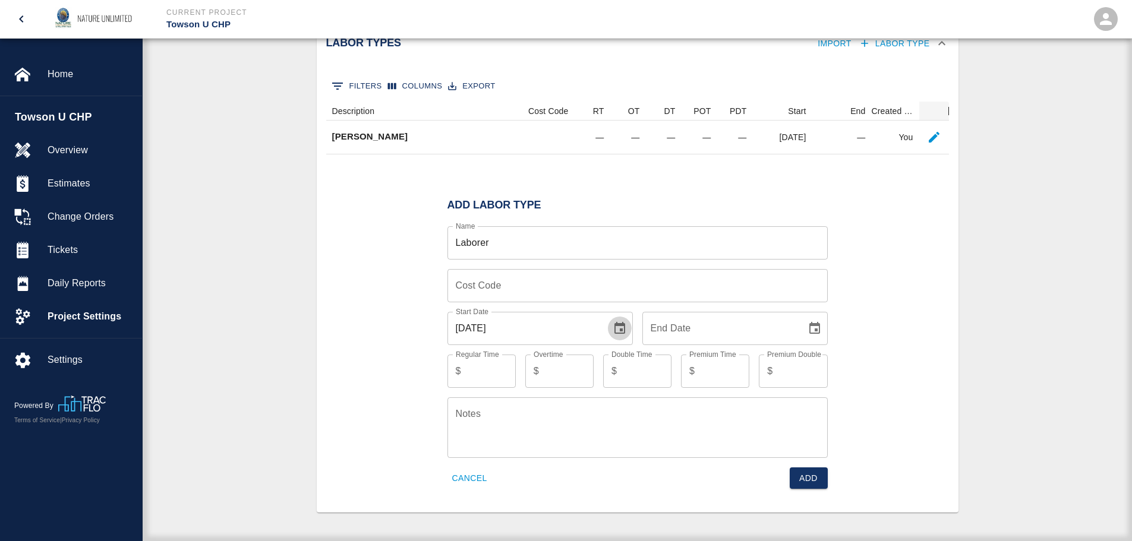
click at [813, 485] on button "Add" at bounding box center [809, 479] width 38 height 22
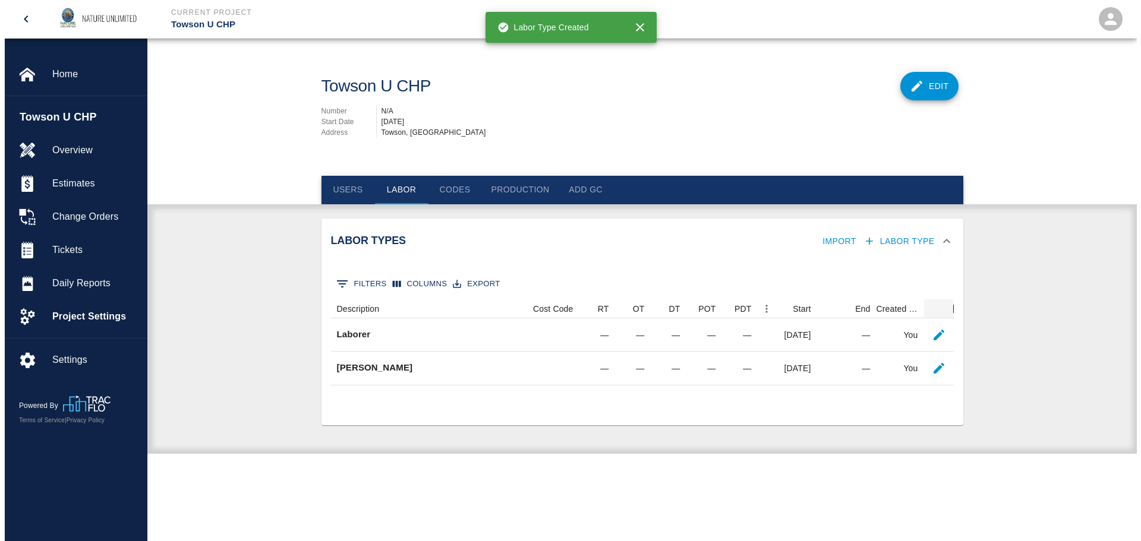
scroll to position [0, 0]
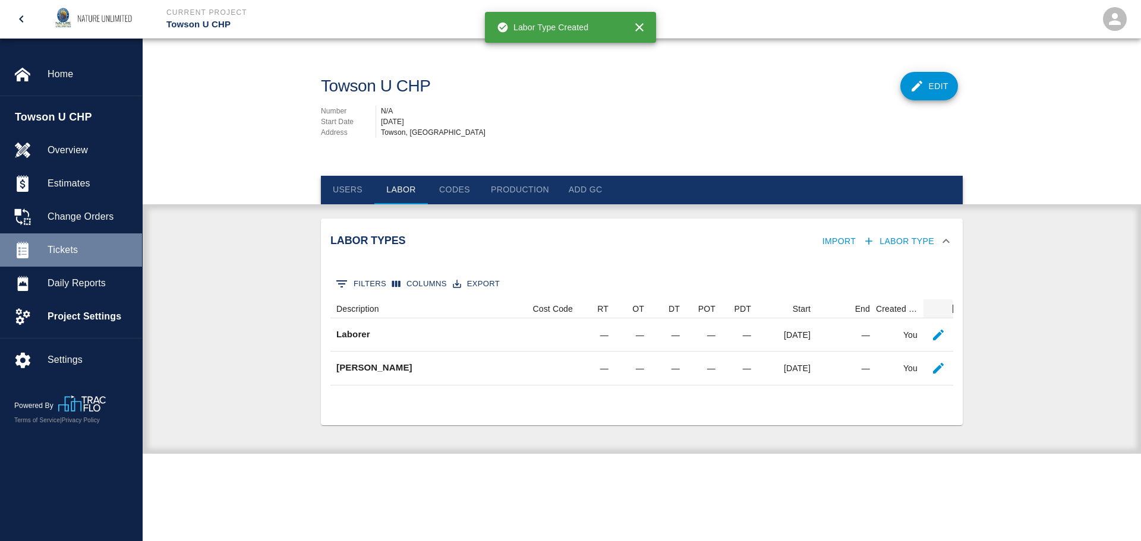
click at [59, 246] on span "Tickets" at bounding box center [90, 250] width 85 height 14
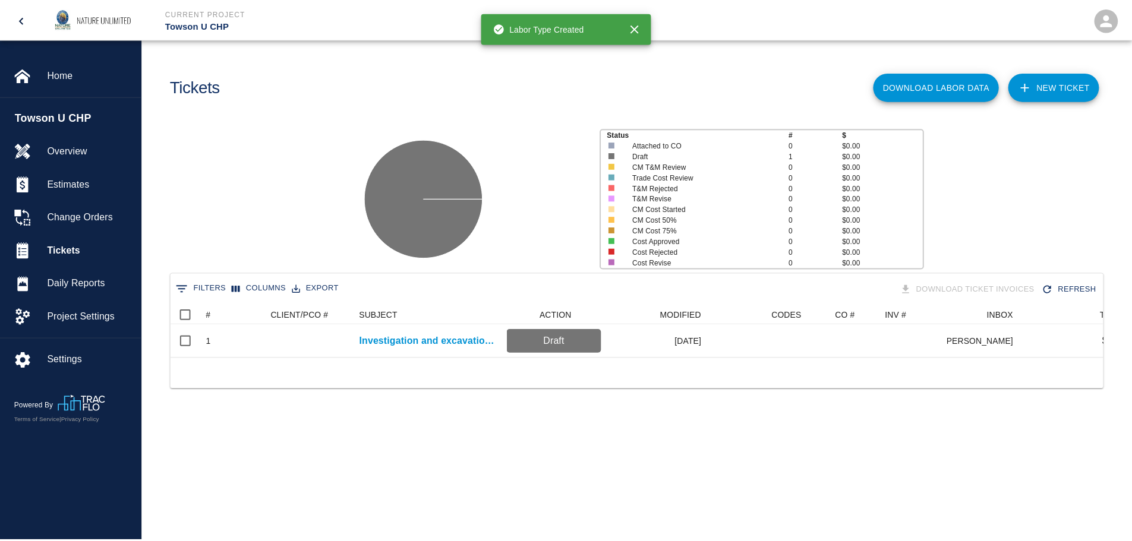
scroll to position [52, 931]
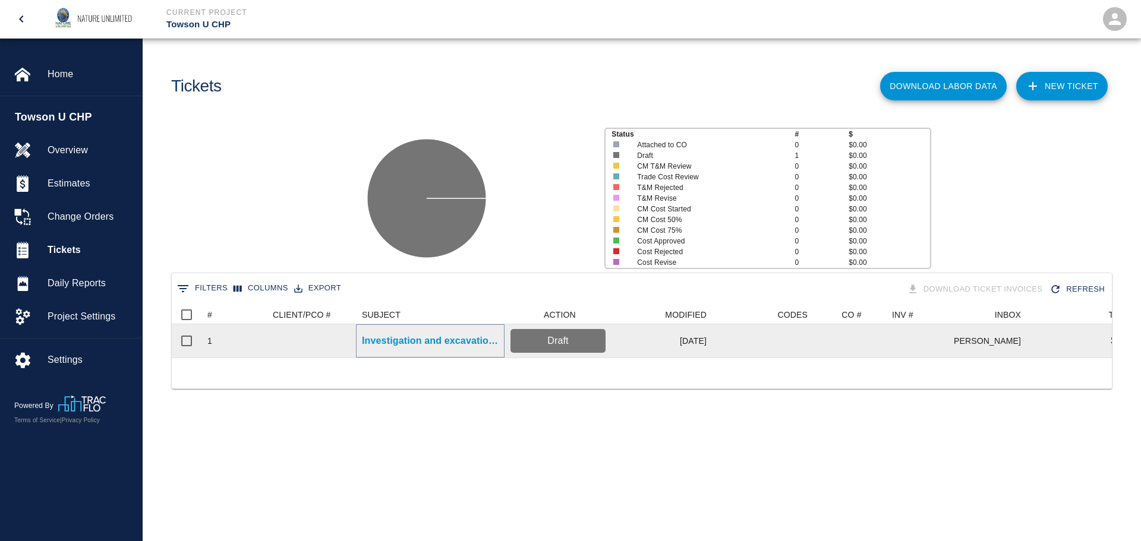
click at [430, 338] on p "Investigation and excavation to locate sleeves" at bounding box center [430, 341] width 137 height 14
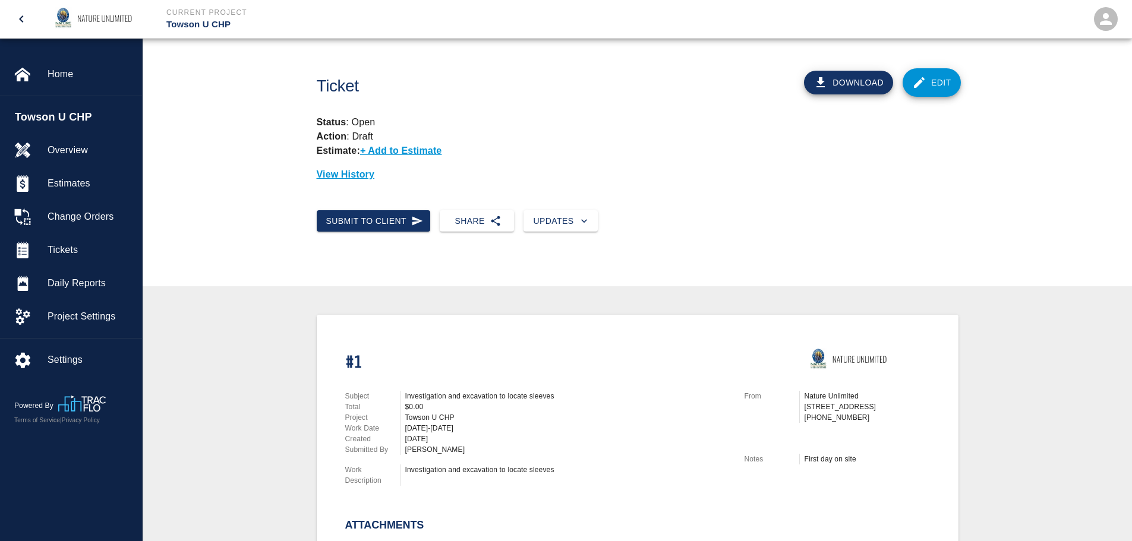
click at [939, 64] on div "Download Edit" at bounding box center [830, 77] width 272 height 55
click at [937, 86] on link "Edit" at bounding box center [931, 82] width 58 height 29
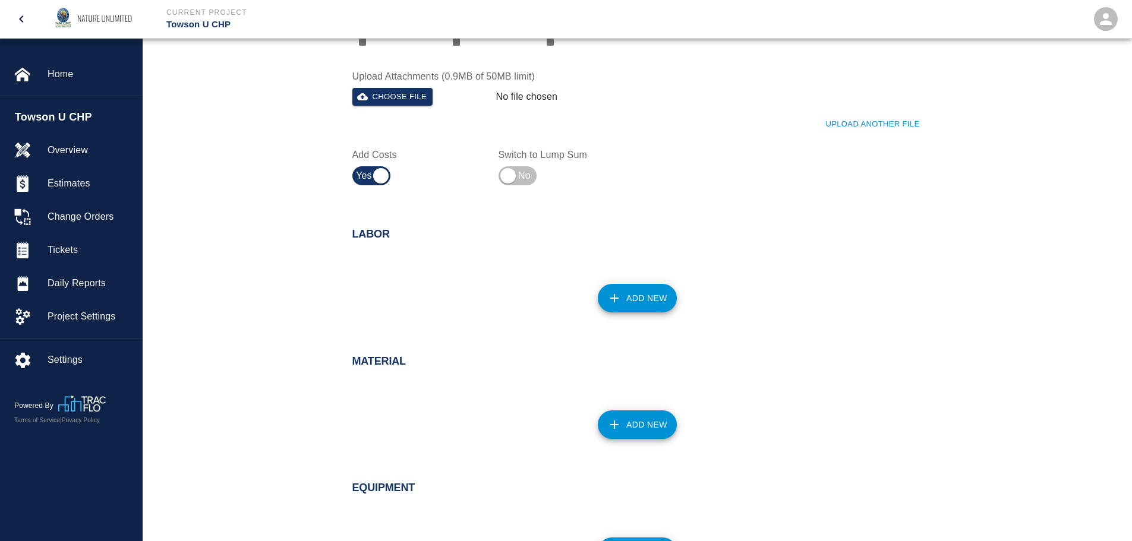
scroll to position [535, 0]
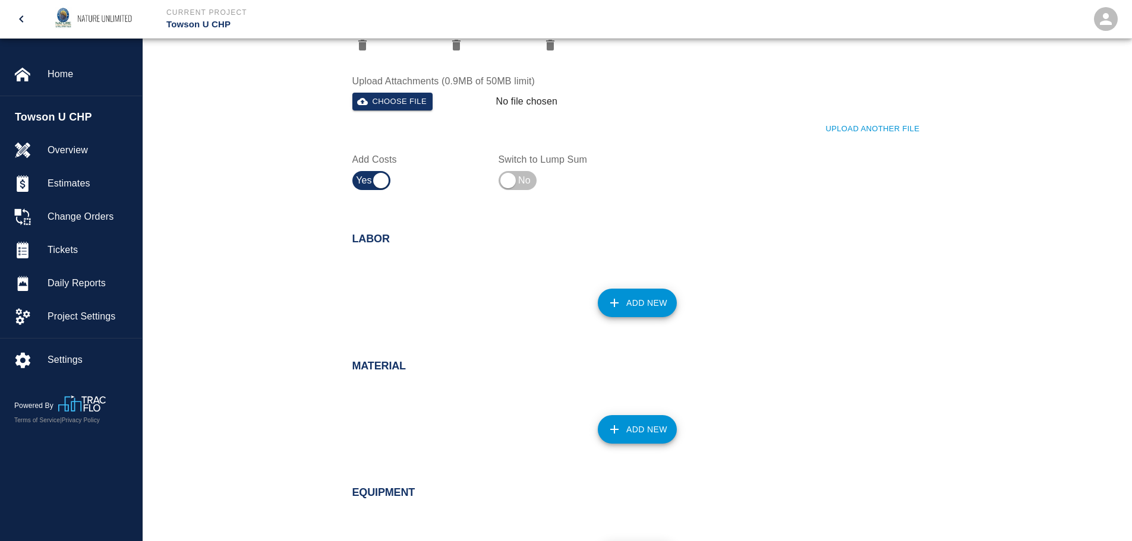
click at [621, 298] on icon "button" at bounding box center [614, 303] width 14 height 14
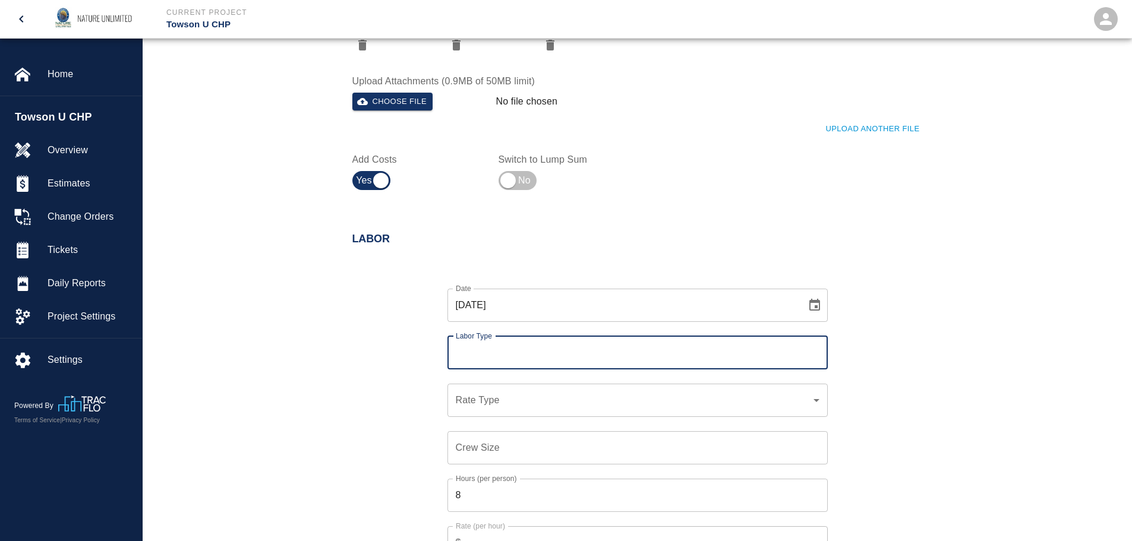
click at [647, 359] on input "Labor Type" at bounding box center [638, 353] width 370 height 23
click at [633, 387] on li "[PERSON_NAME] (Valid: [DATE])" at bounding box center [637, 384] width 380 height 21
type input "[PERSON_NAME]"
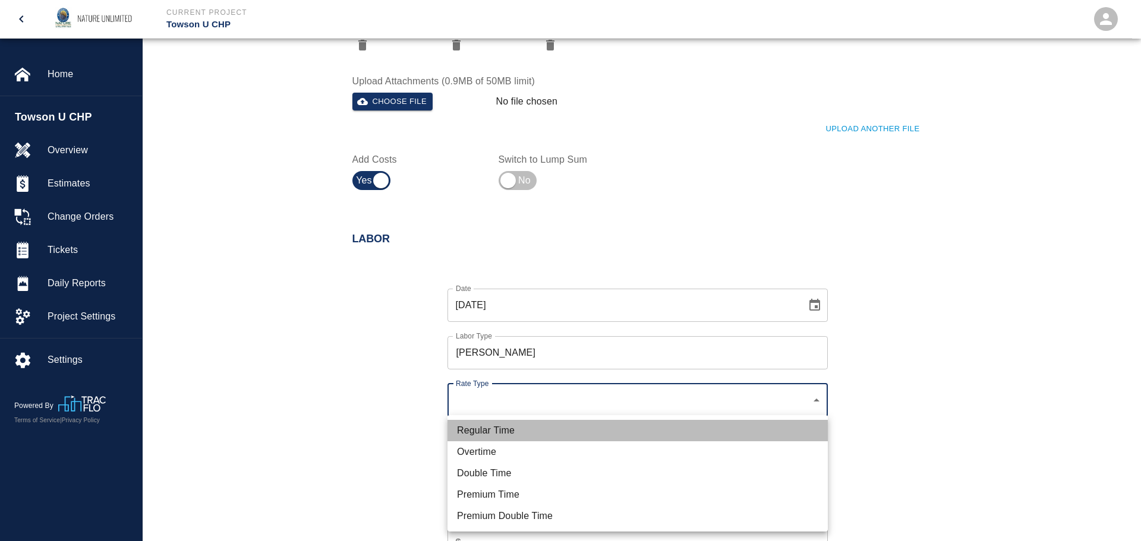
click at [604, 431] on li "Regular Time" at bounding box center [637, 430] width 380 height 21
type input "rate_rt"
type input "0.00"
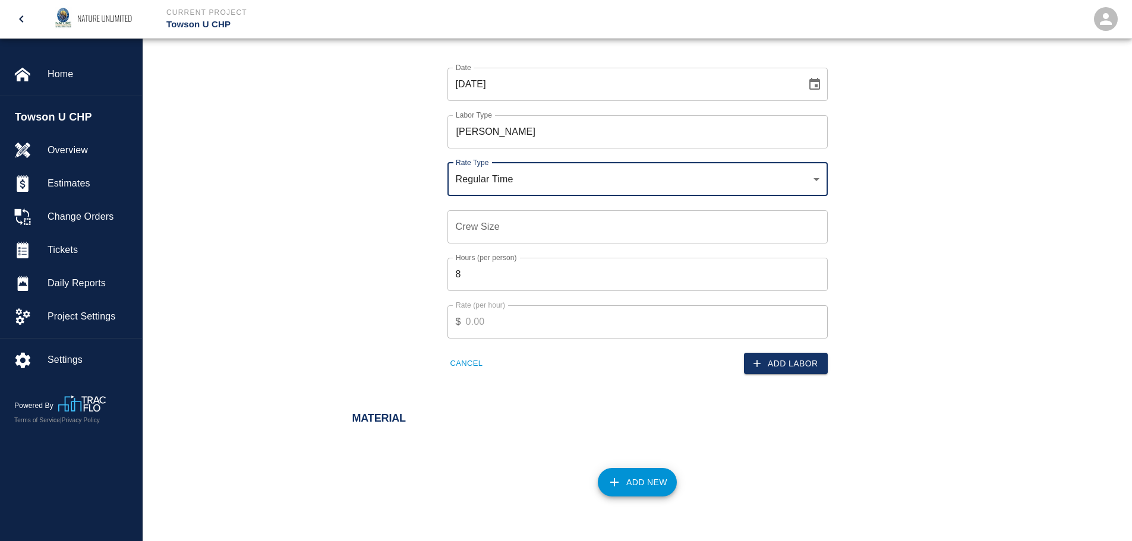
scroll to position [772, 0]
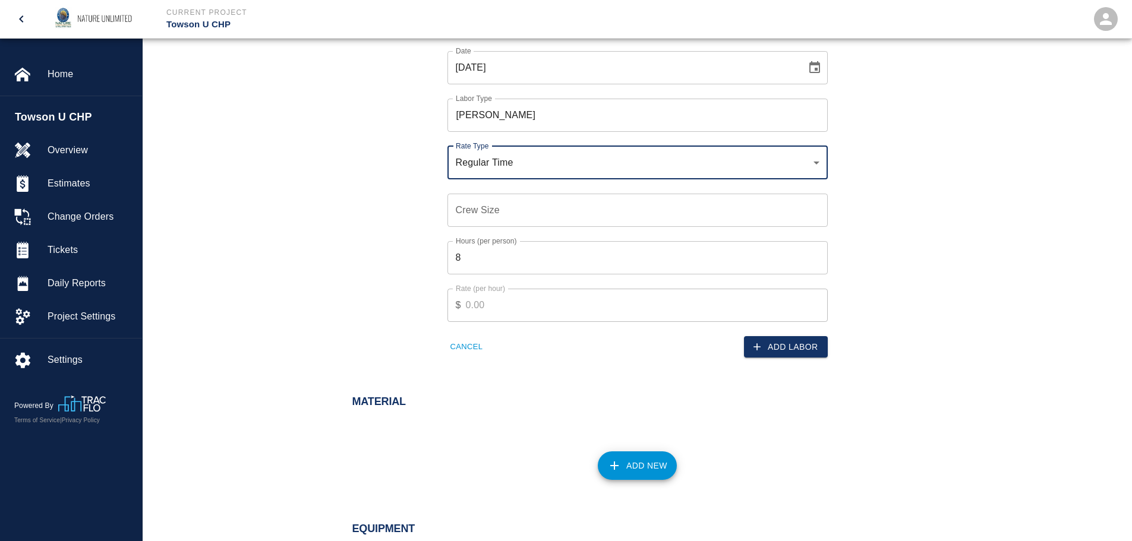
click at [487, 260] on input "8" at bounding box center [637, 257] width 380 height 33
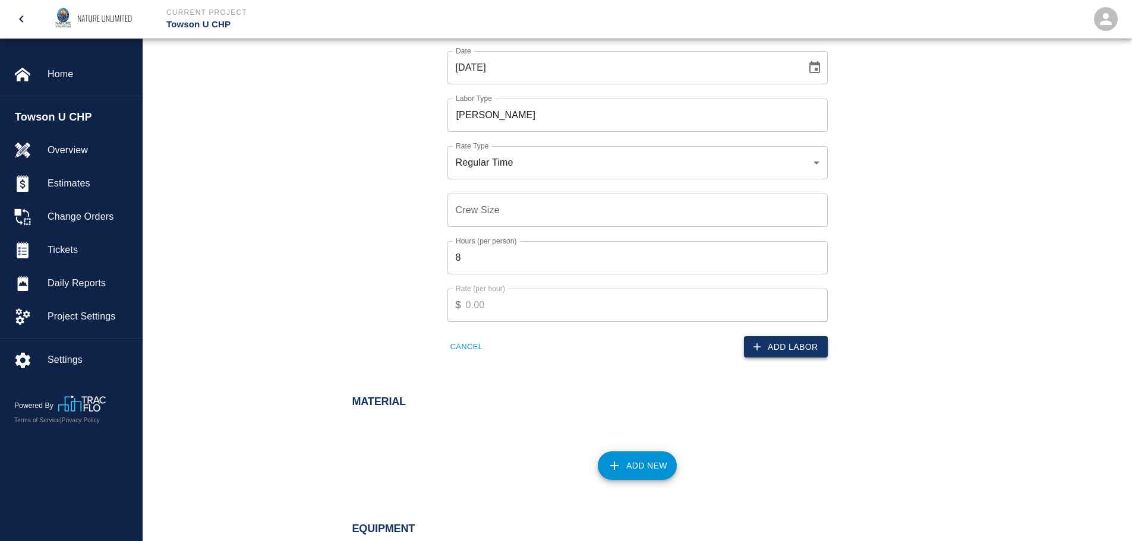
click at [787, 344] on button "Add Labor" at bounding box center [786, 347] width 84 height 22
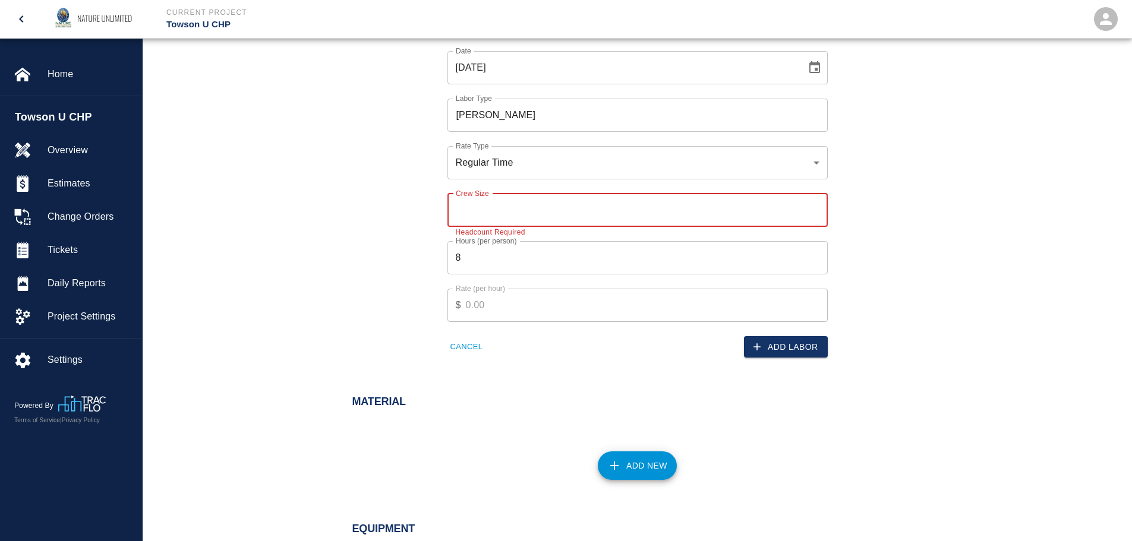
click at [519, 206] on input "Crew Size" at bounding box center [637, 210] width 380 height 33
type input "1"
click at [815, 204] on input "1" at bounding box center [637, 210] width 380 height 33
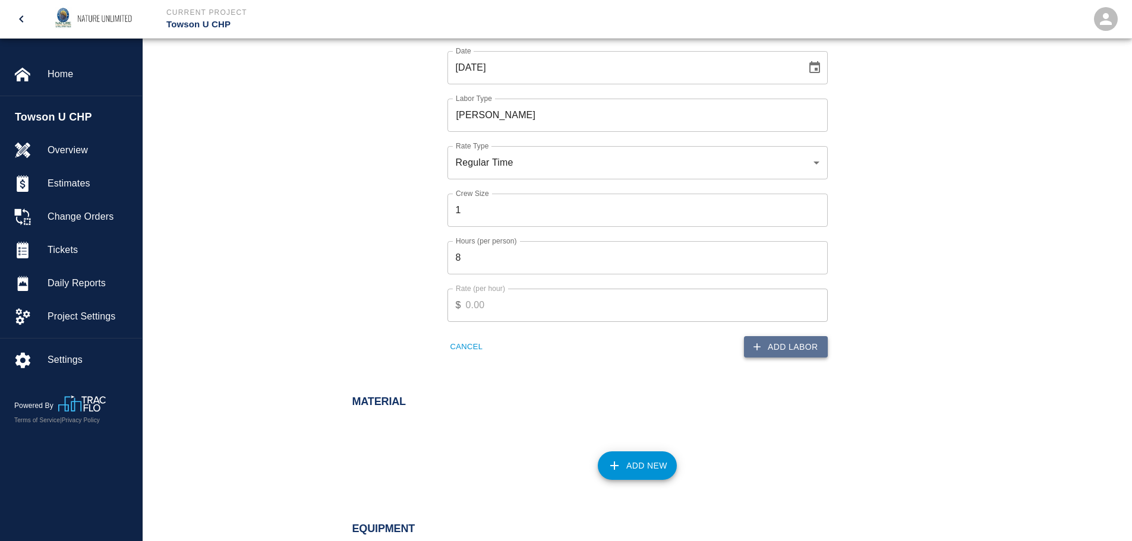
click at [786, 344] on button "Add Labor" at bounding box center [786, 347] width 84 height 22
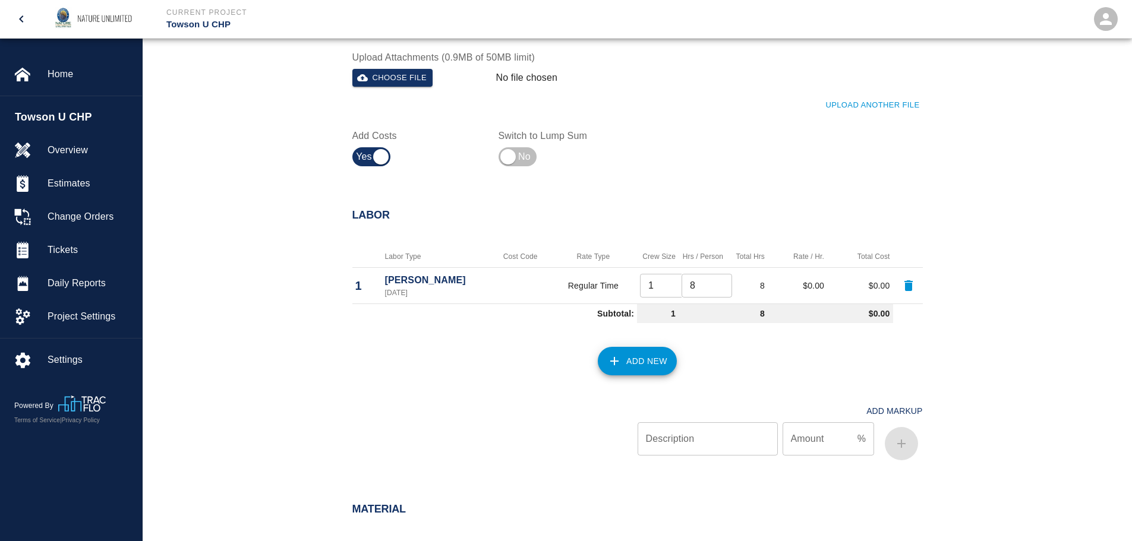
scroll to position [535, 0]
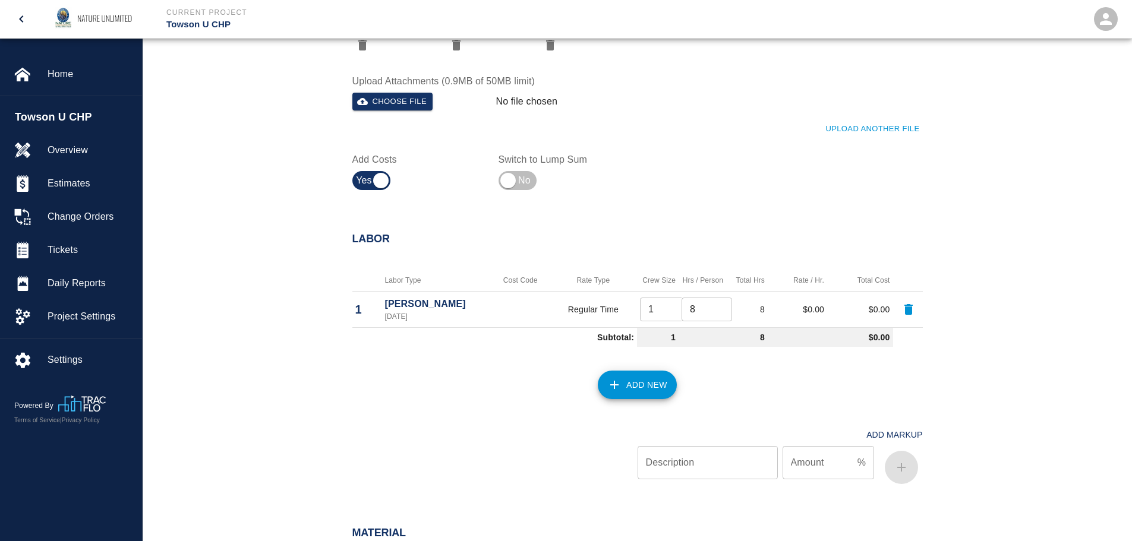
click at [646, 388] on button "Add New" at bounding box center [637, 385] width 79 height 29
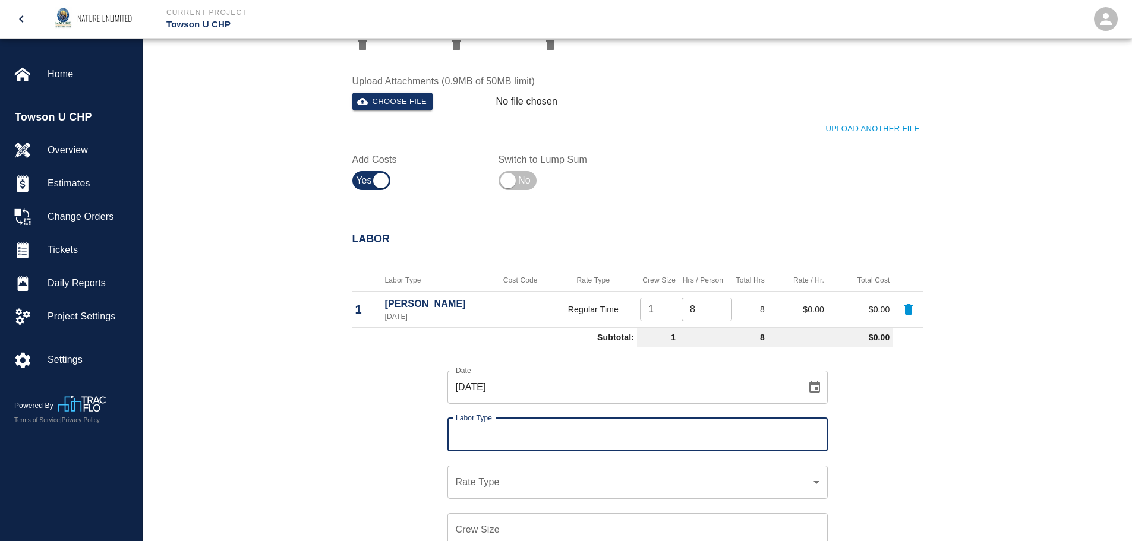
click at [605, 439] on input "Labor Type" at bounding box center [638, 435] width 370 height 23
click at [599, 486] on li "Laborer (Valid: [DATE])" at bounding box center [637, 488] width 380 height 21
type input "Laborer"
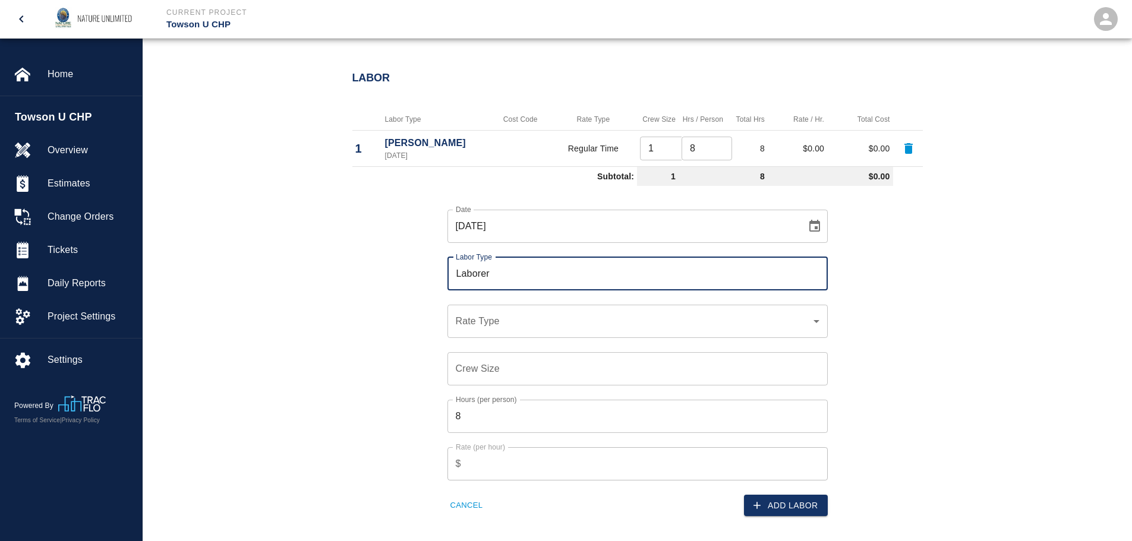
scroll to position [713, 0]
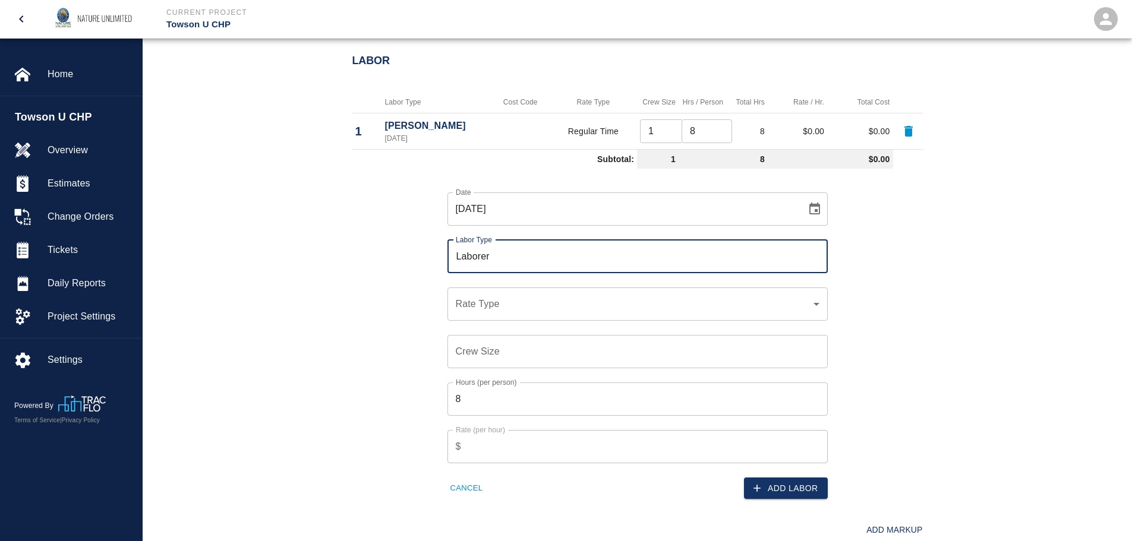
click at [569, 311] on div "​ Rate Type" at bounding box center [637, 304] width 380 height 33
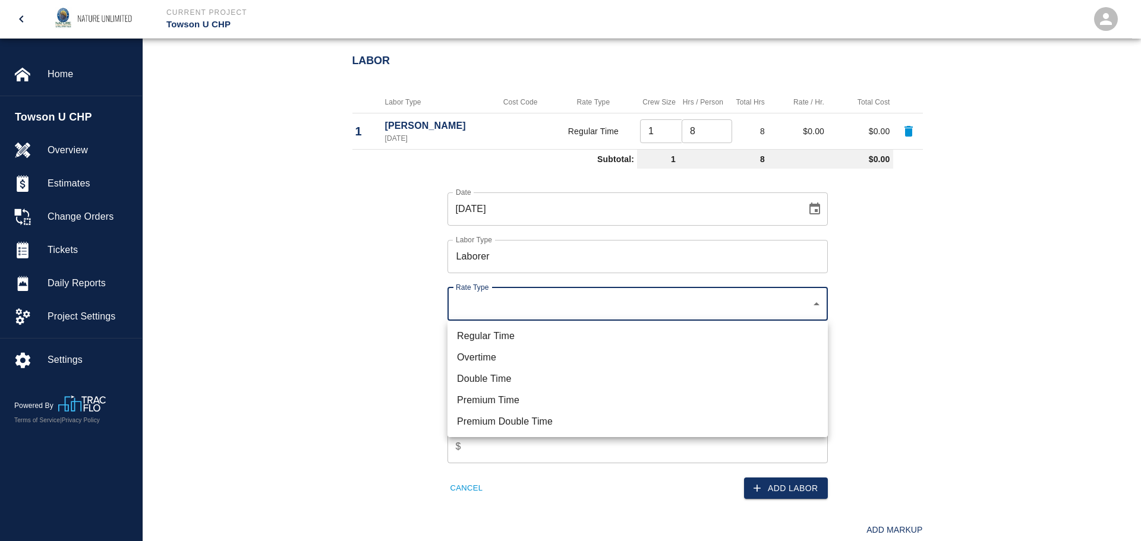
click at [806, 333] on li "Regular Time" at bounding box center [637, 336] width 380 height 21
type input "rate_rt"
type input "0.00"
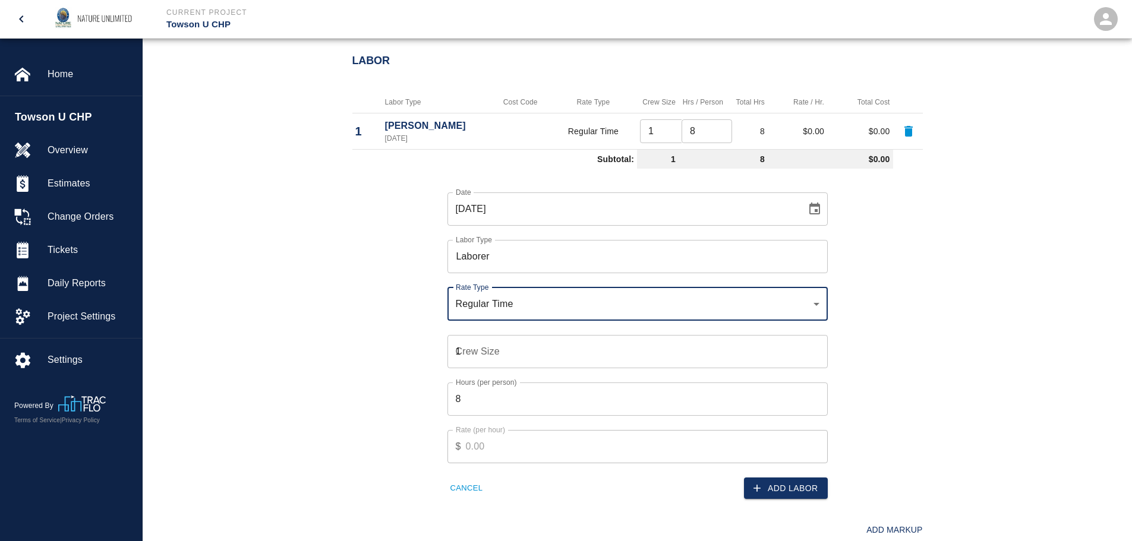
type input "1"
click at [816, 348] on input "1" at bounding box center [637, 351] width 380 height 33
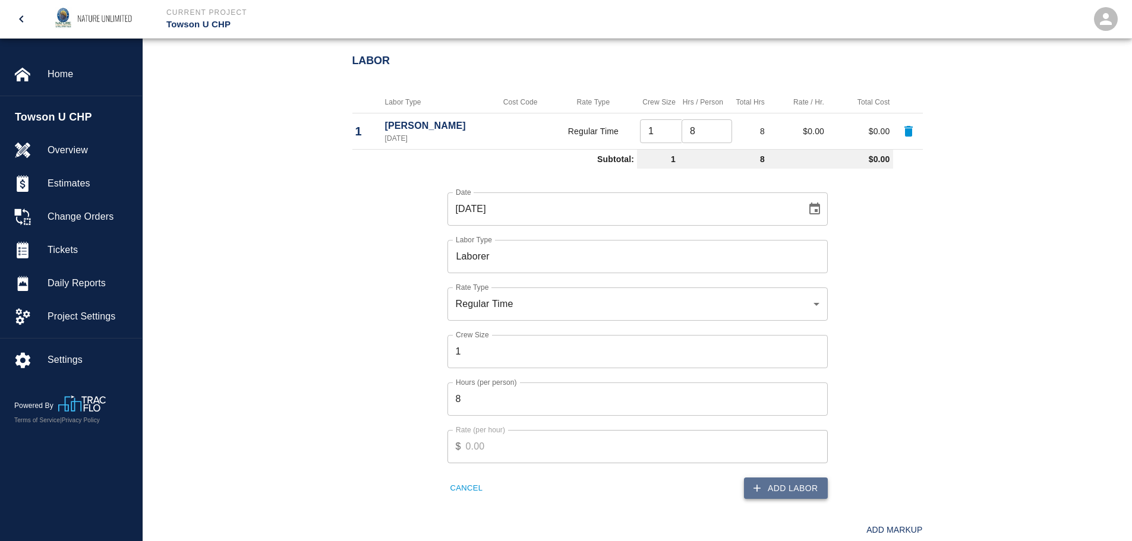
click at [784, 488] on button "Add Labor" at bounding box center [786, 489] width 84 height 22
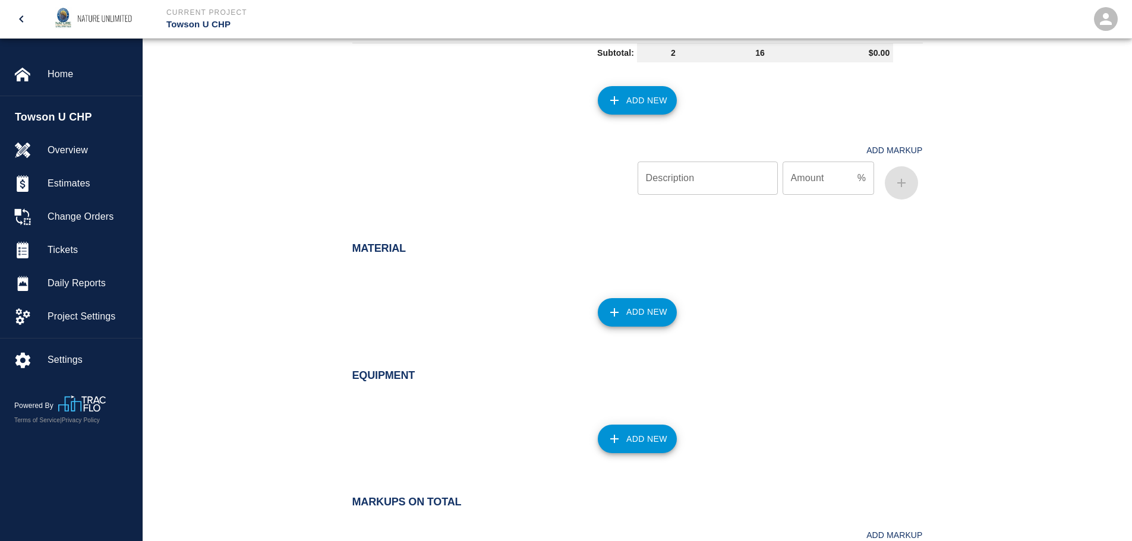
scroll to position [1054, 0]
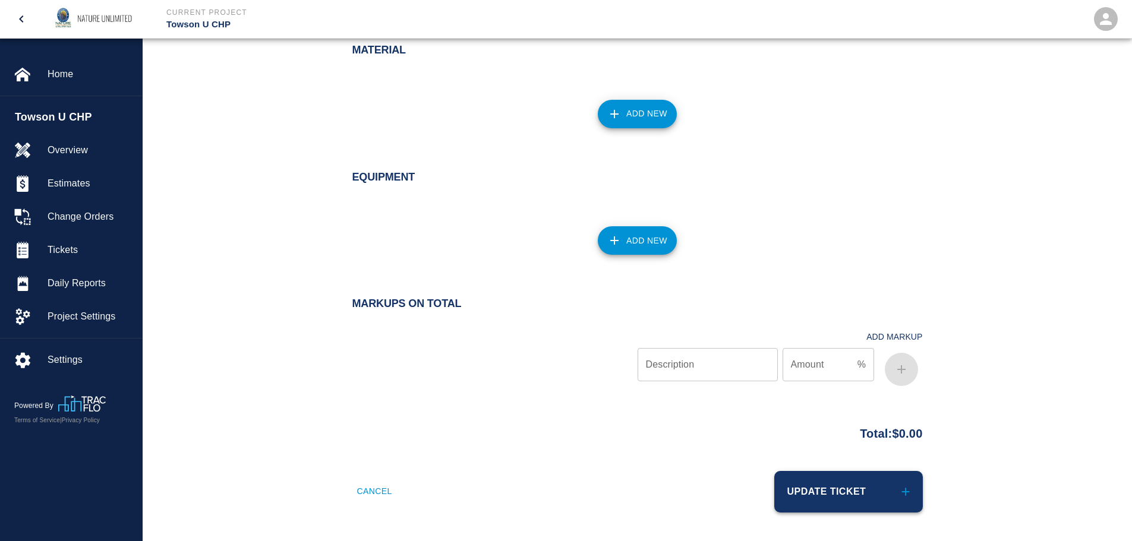
click at [866, 497] on button "Update Ticket" at bounding box center [848, 492] width 149 height 42
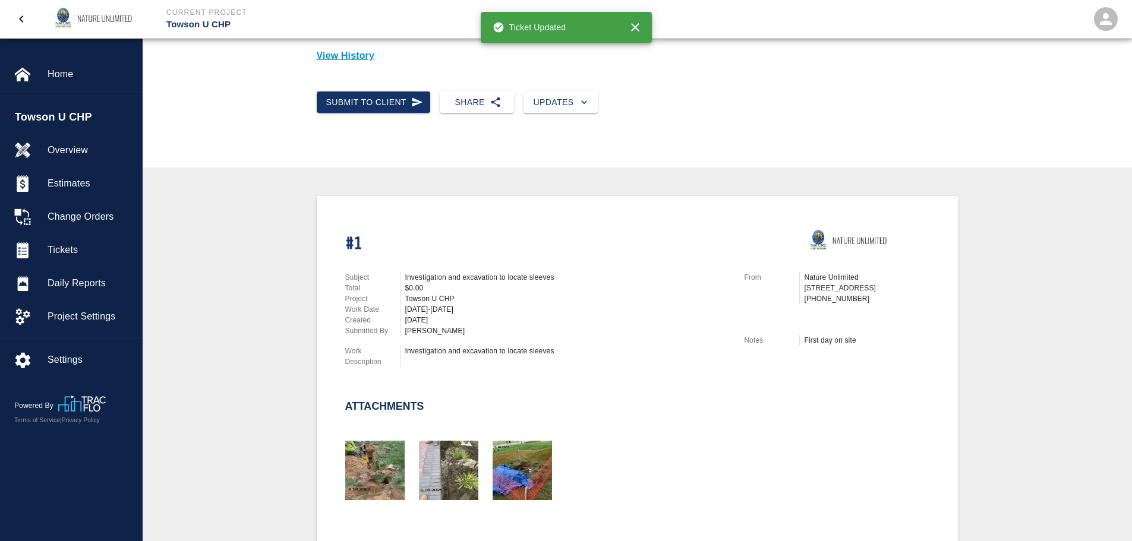
scroll to position [178, 0]
